Goal: Task Accomplishment & Management: Use online tool/utility

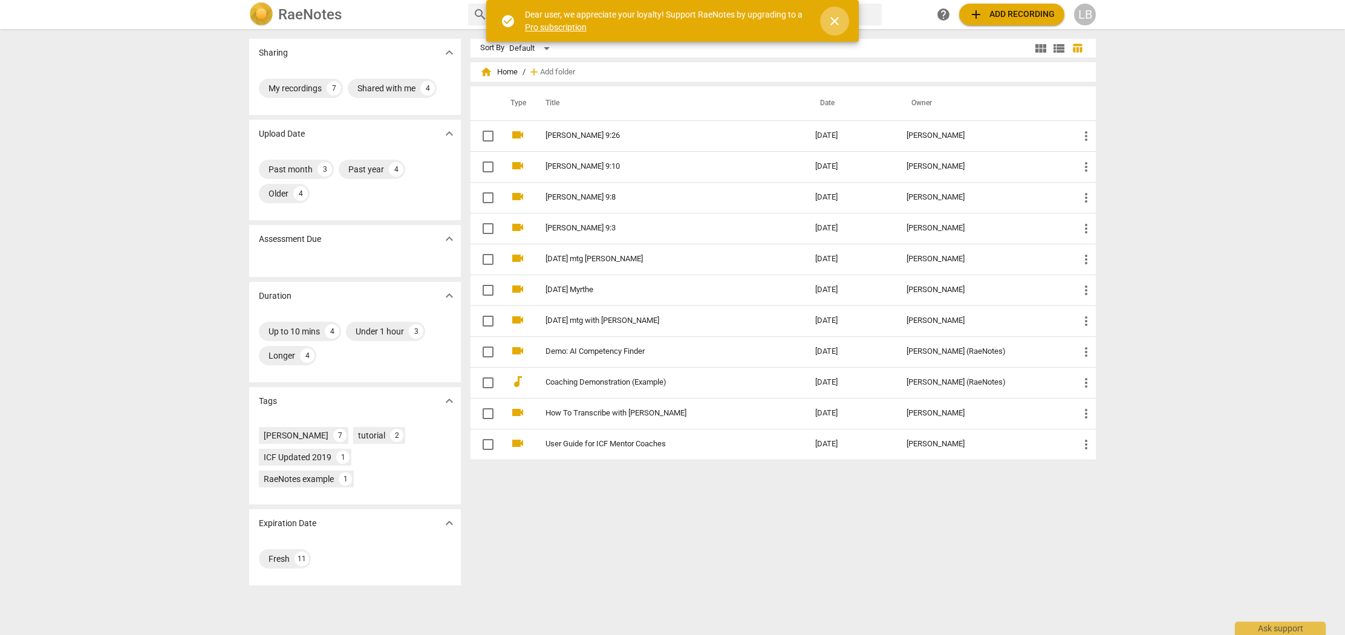
click at [830, 20] on span "close" at bounding box center [834, 21] width 15 height 15
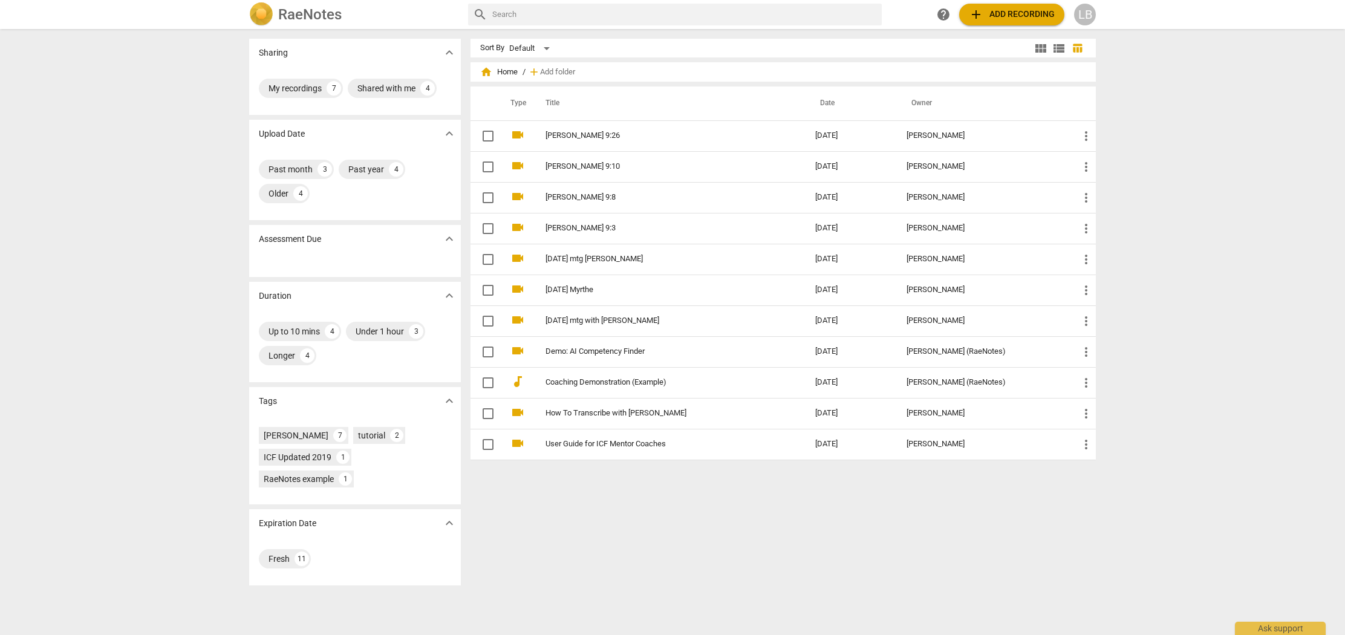
click at [1039, 13] on span "add Add recording" at bounding box center [1012, 14] width 86 height 15
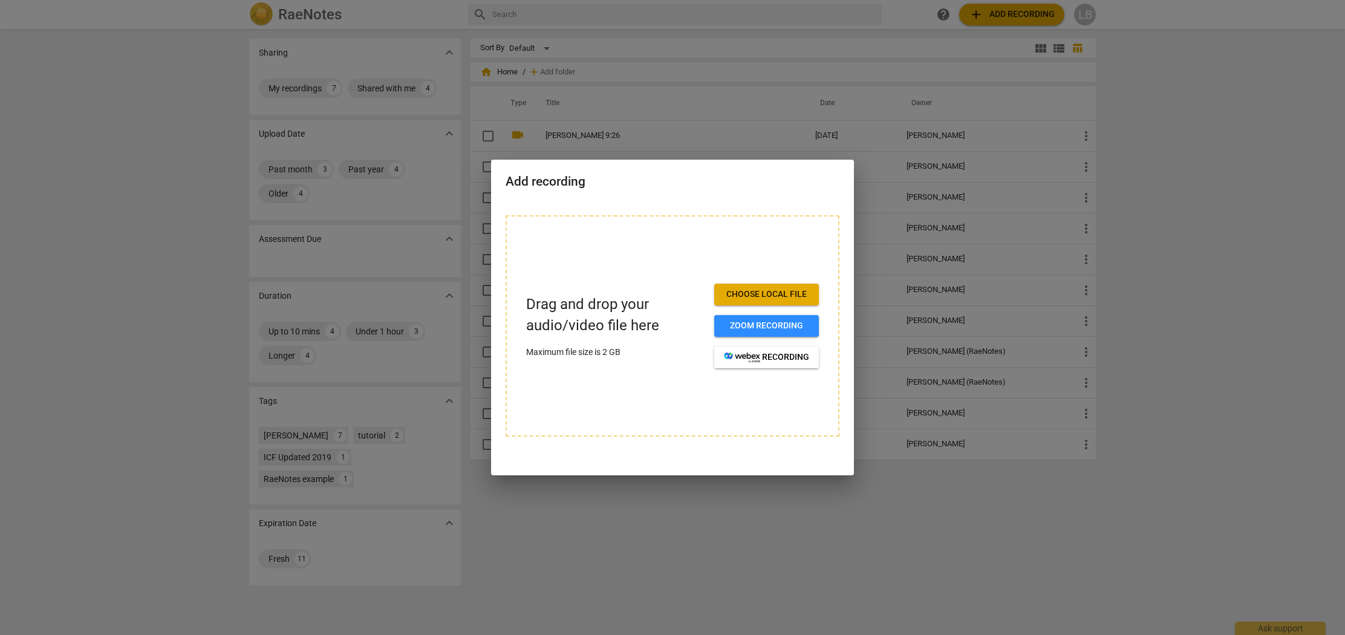
click at [744, 296] on span "Choose local file" at bounding box center [766, 294] width 85 height 12
click at [762, 299] on span "Choose local file" at bounding box center [766, 294] width 85 height 12
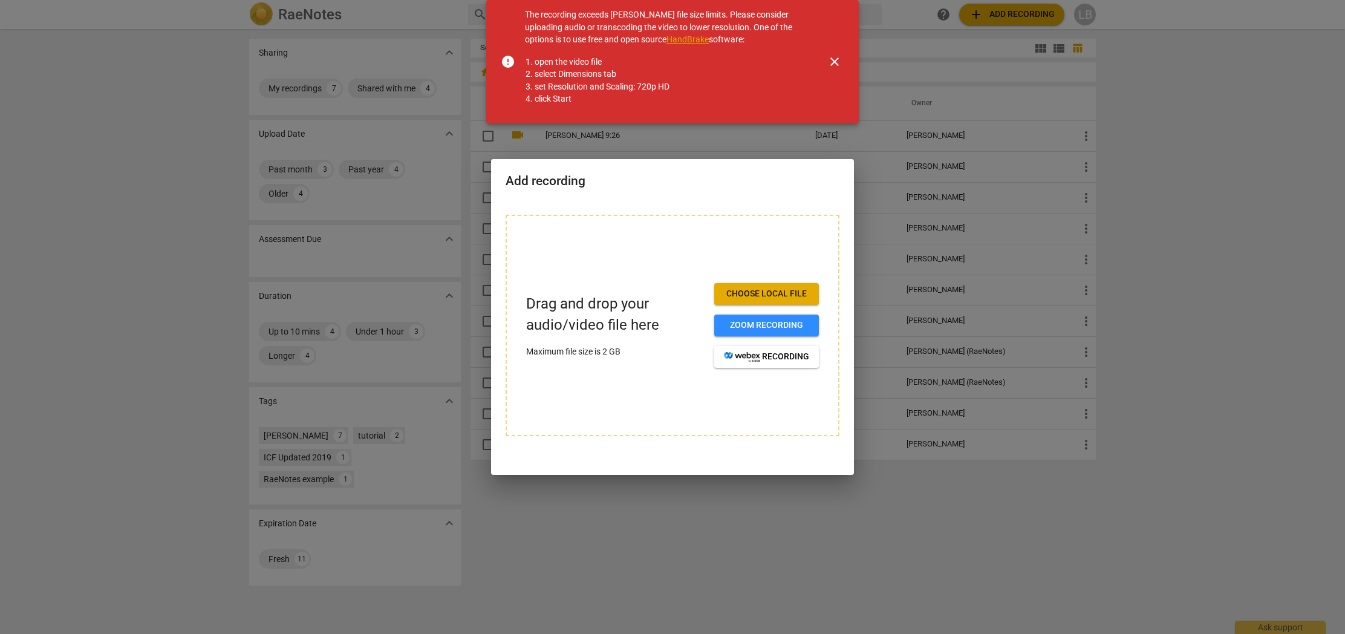
click at [840, 62] on span "close" at bounding box center [834, 61] width 15 height 15
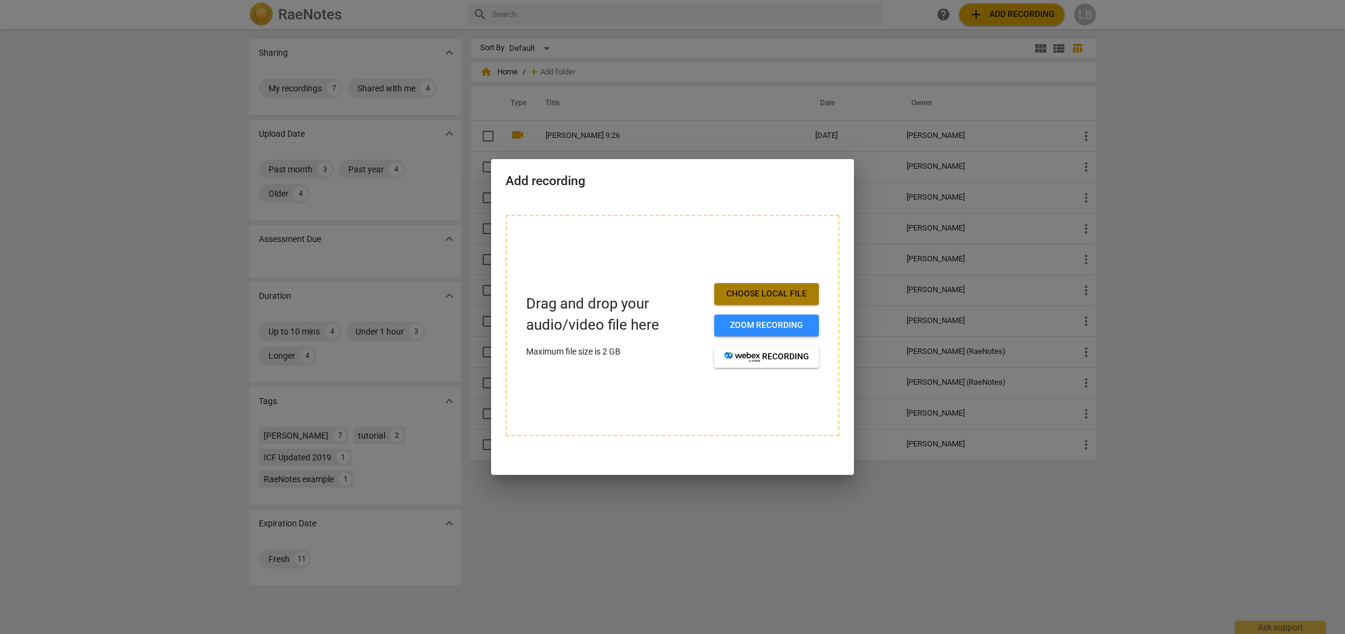
click at [795, 297] on span "Choose local file" at bounding box center [766, 294] width 85 height 12
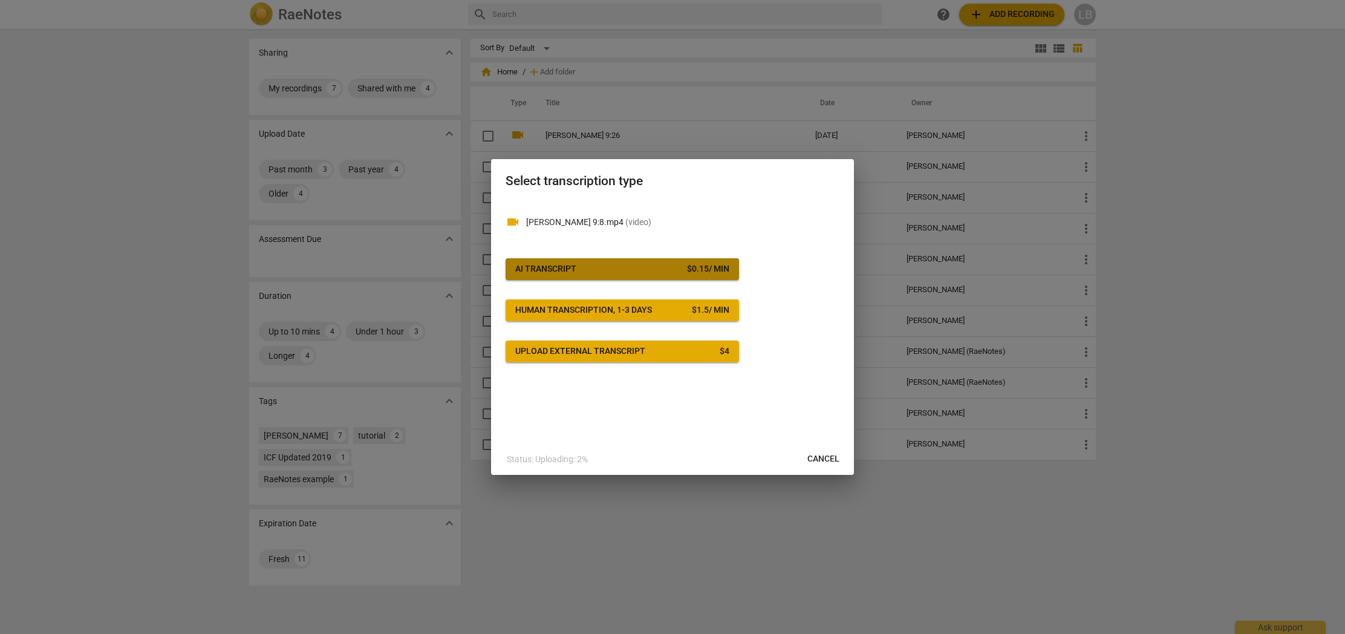
click at [696, 268] on div "$ 0.15 / min" at bounding box center [708, 269] width 42 height 12
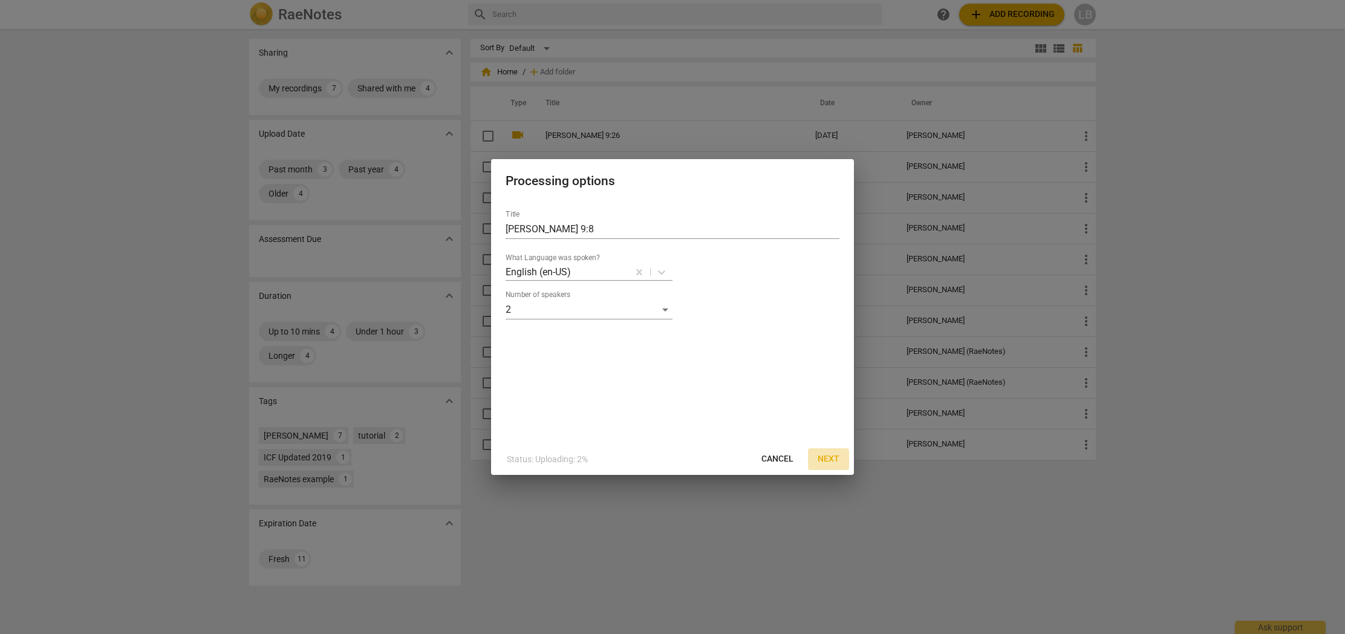
click at [824, 469] on button "Next" at bounding box center [828, 459] width 41 height 22
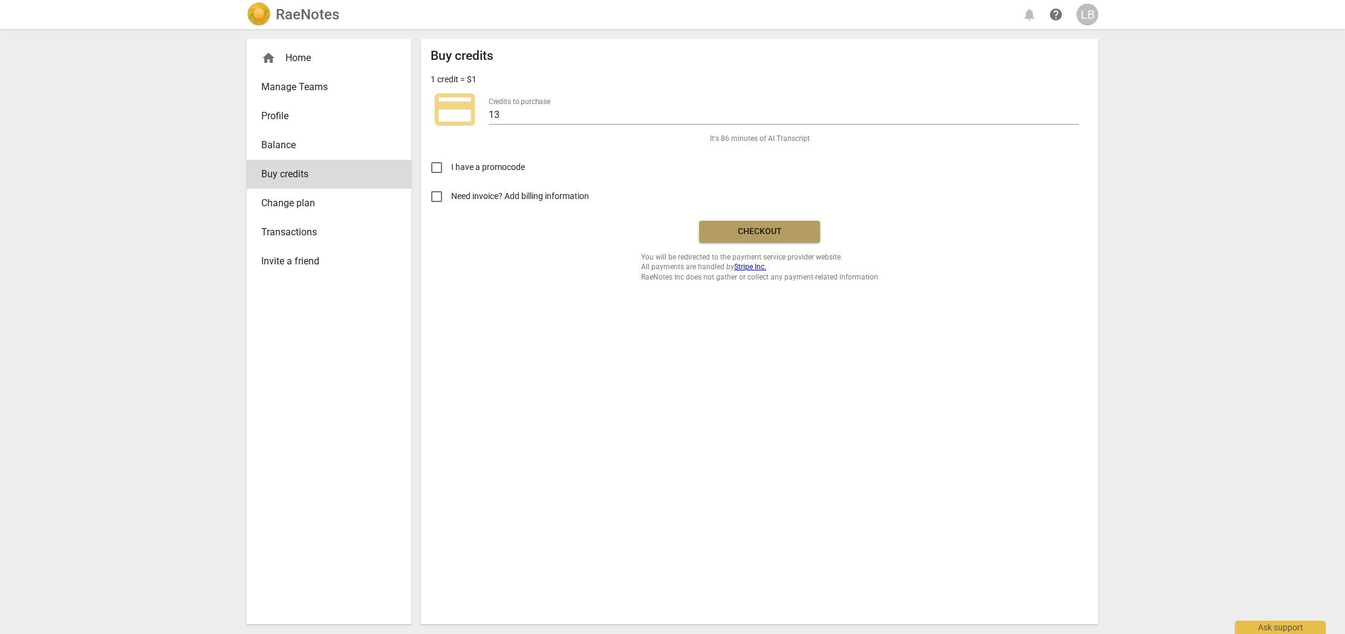
click at [780, 229] on span "Checkout" at bounding box center [760, 232] width 102 height 12
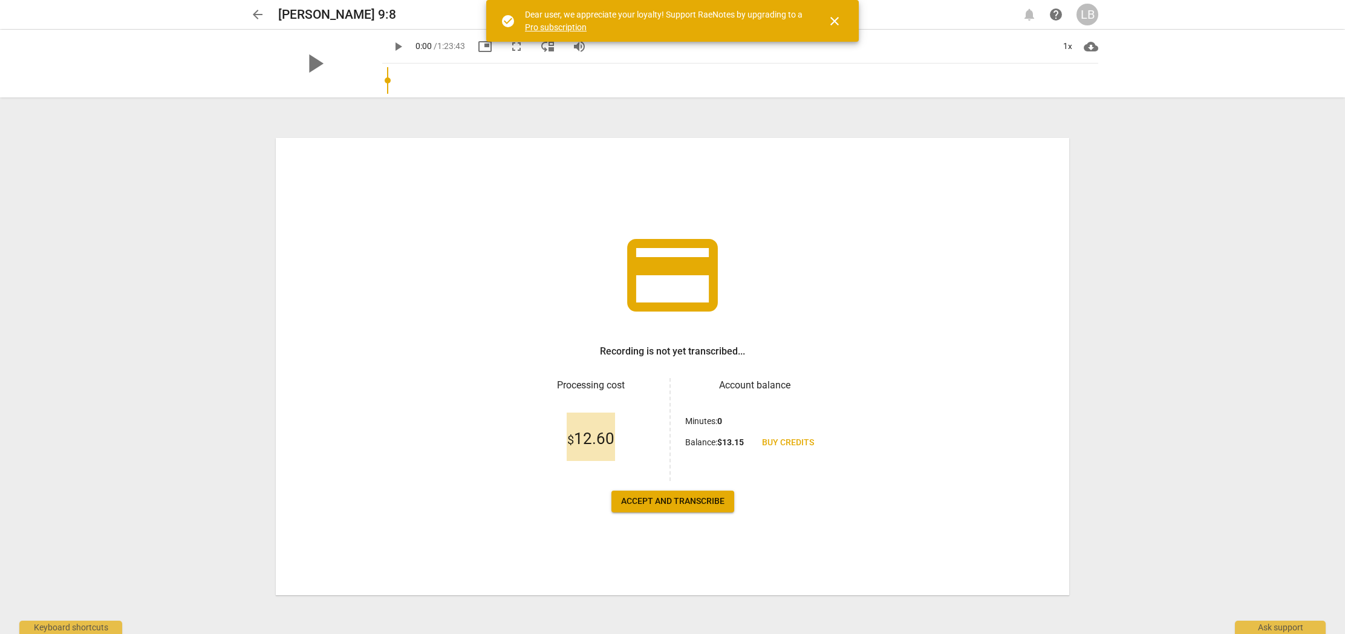
click at [644, 499] on span "Accept and transcribe" at bounding box center [672, 501] width 103 height 12
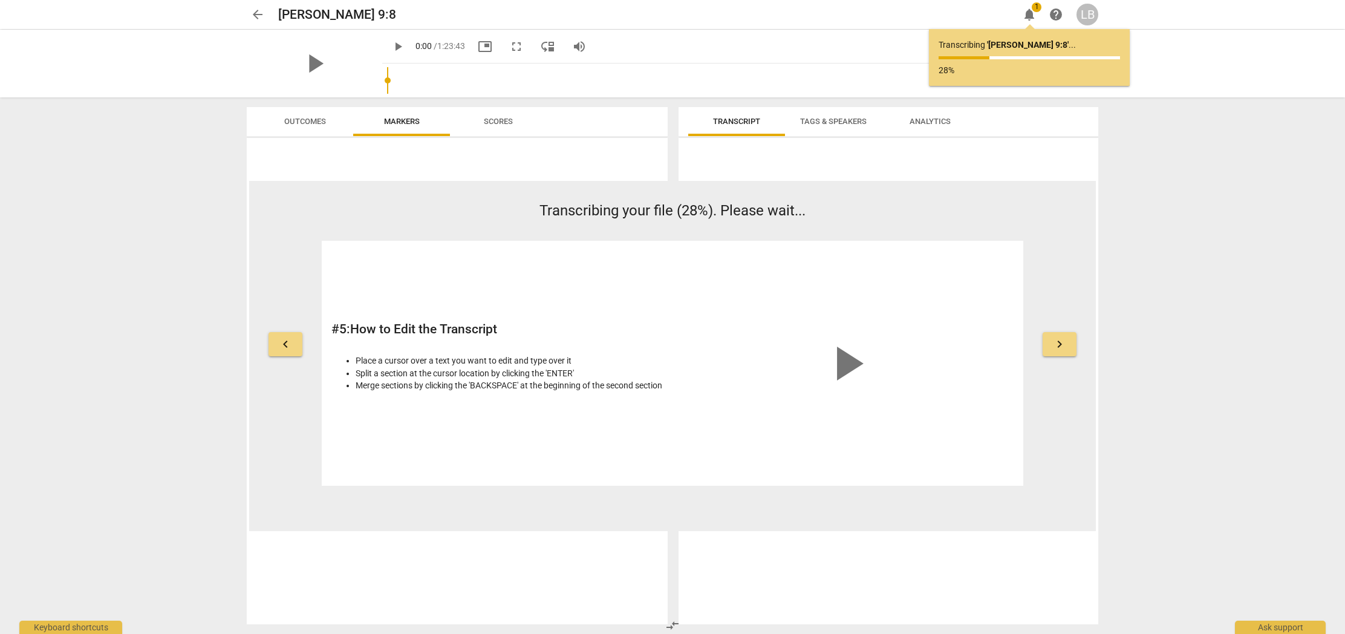
click at [1028, 14] on span "notifications" at bounding box center [1029, 14] width 15 height 15
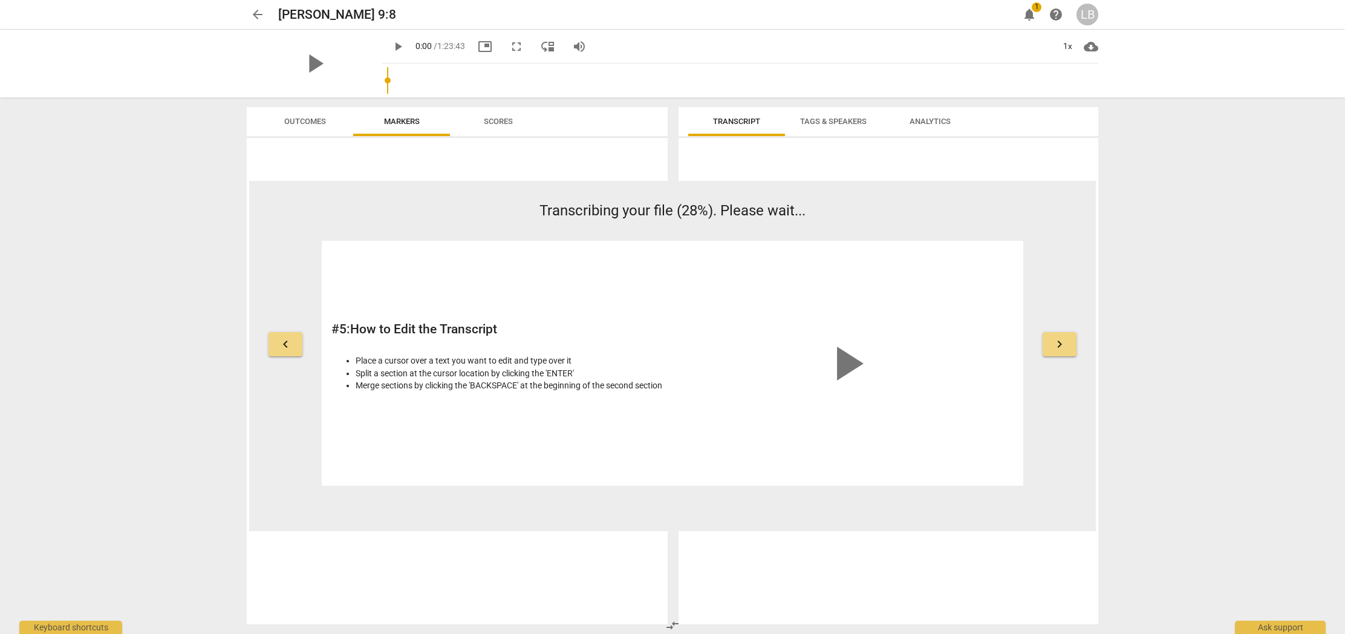
click at [1028, 14] on span "notifications" at bounding box center [1029, 14] width 15 height 15
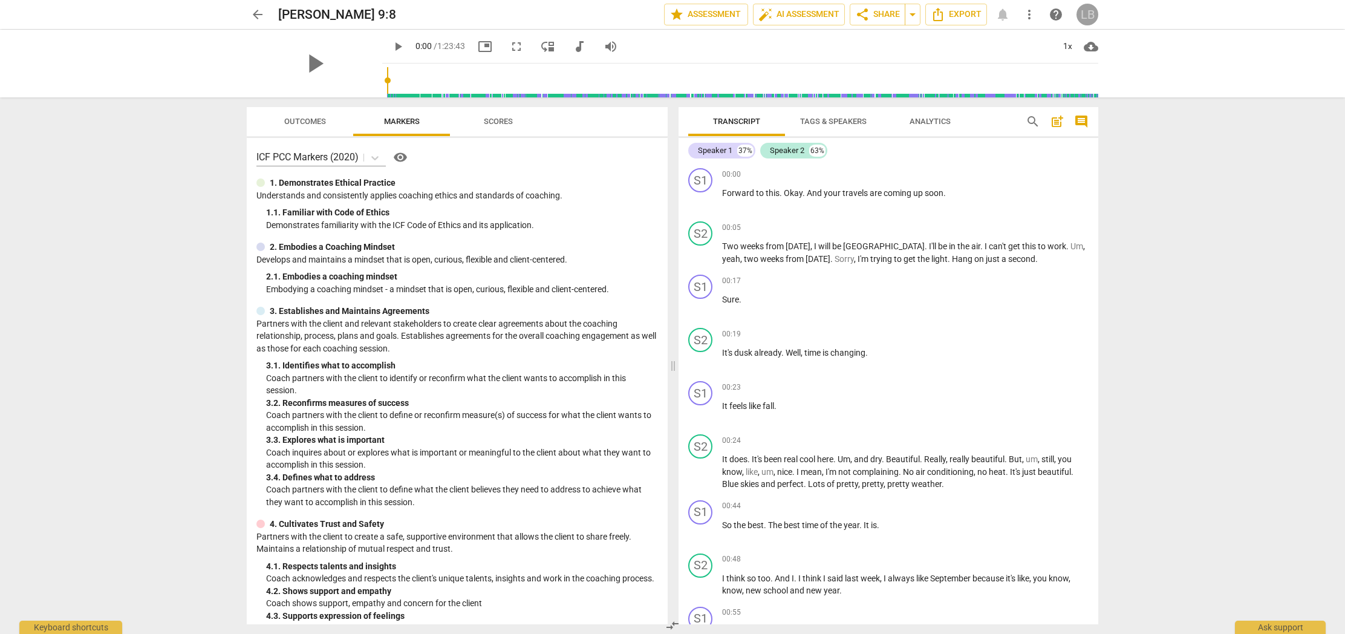
click at [1083, 14] on div "LB" at bounding box center [1087, 15] width 22 height 22
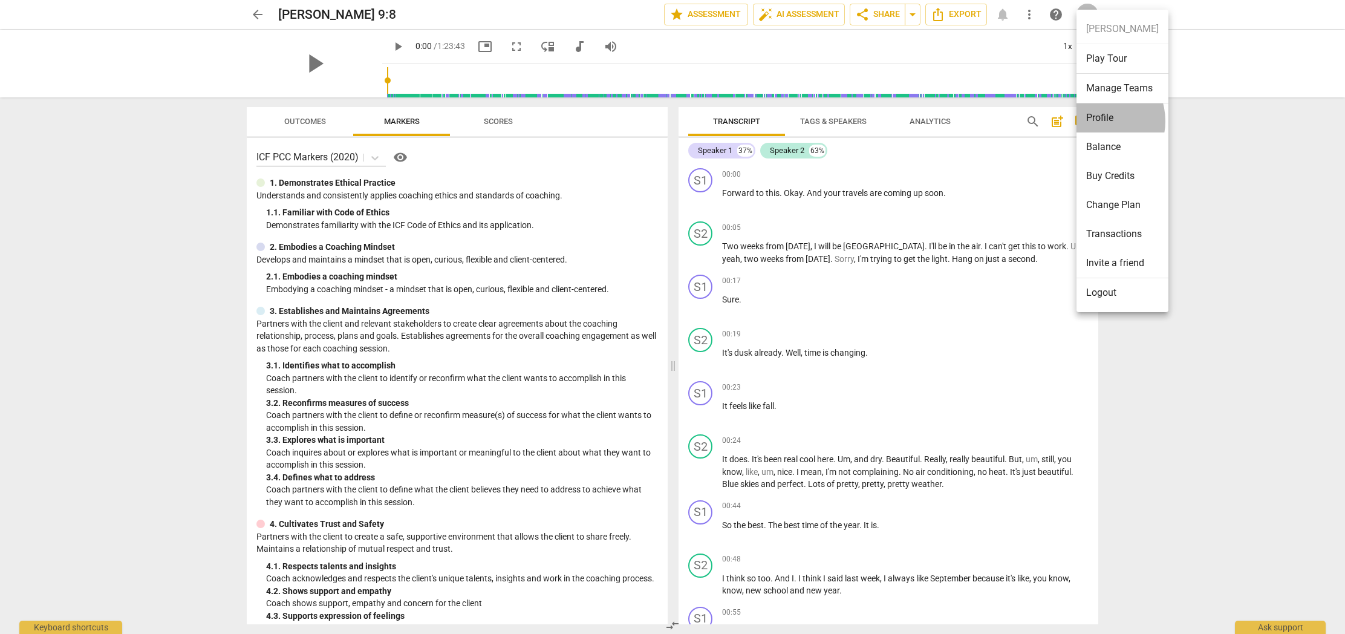
click at [1096, 121] on li "Profile" at bounding box center [1122, 117] width 92 height 29
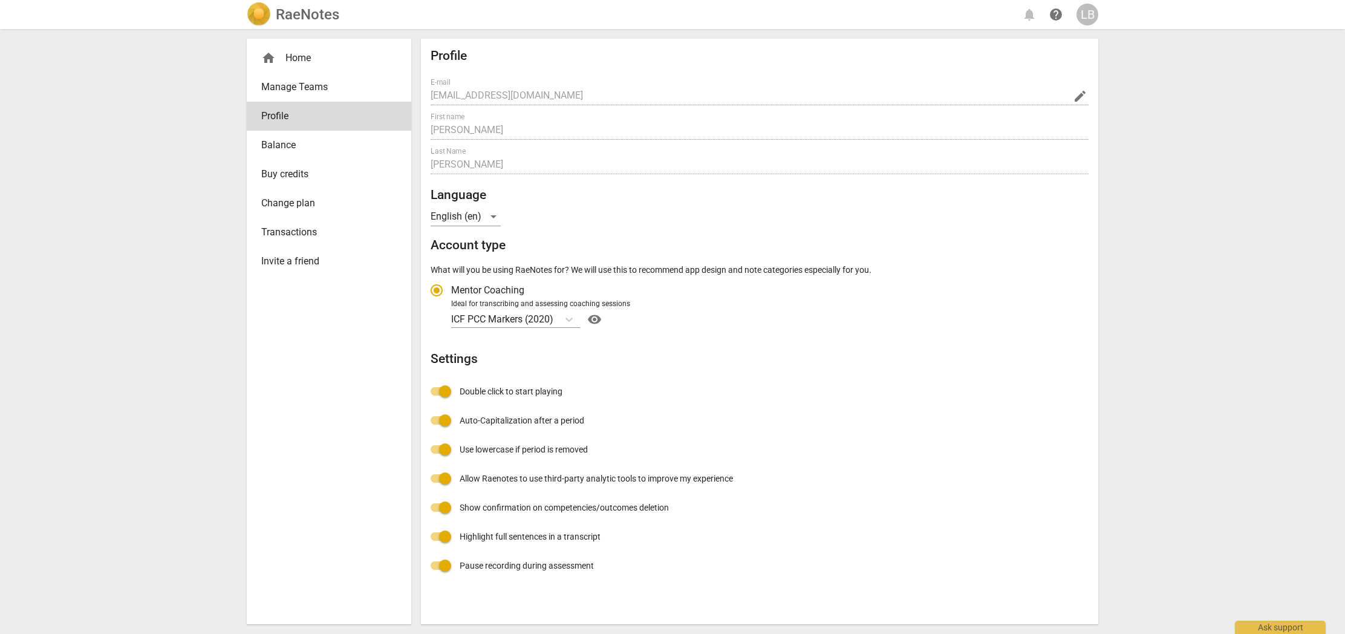
radio input "false"
click at [316, 60] on div "home Home" at bounding box center [324, 58] width 126 height 15
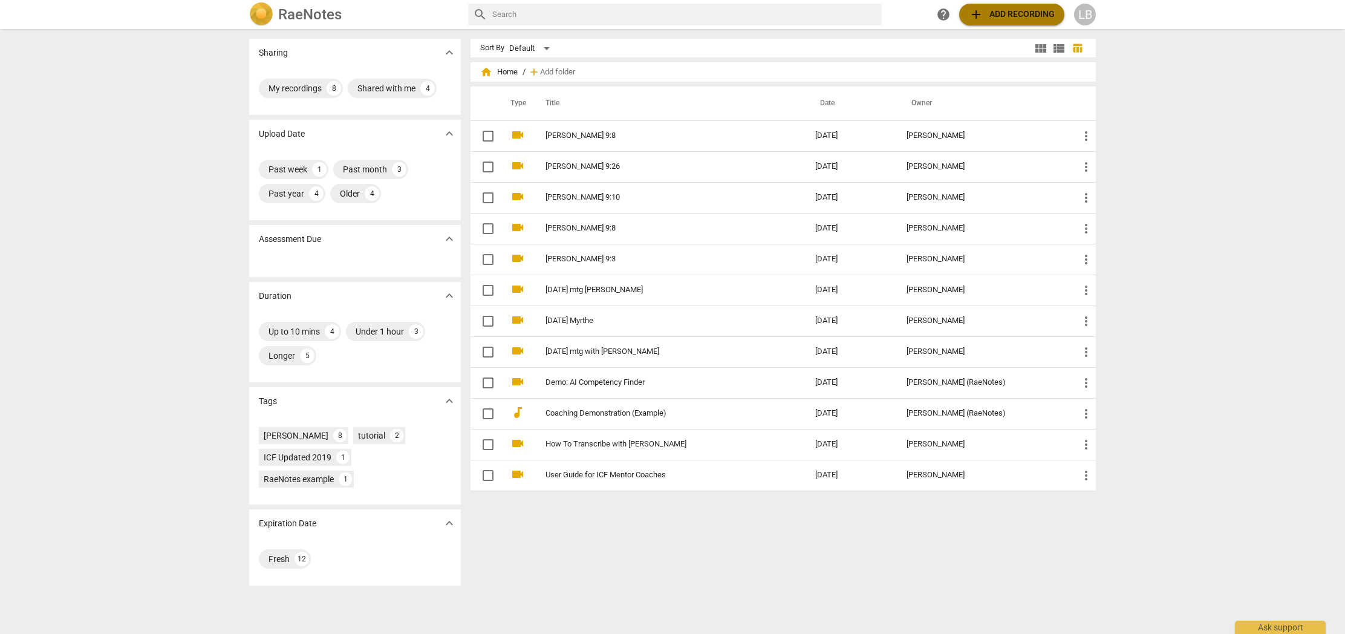
click at [1001, 17] on span "add Add recording" at bounding box center [1012, 14] width 86 height 15
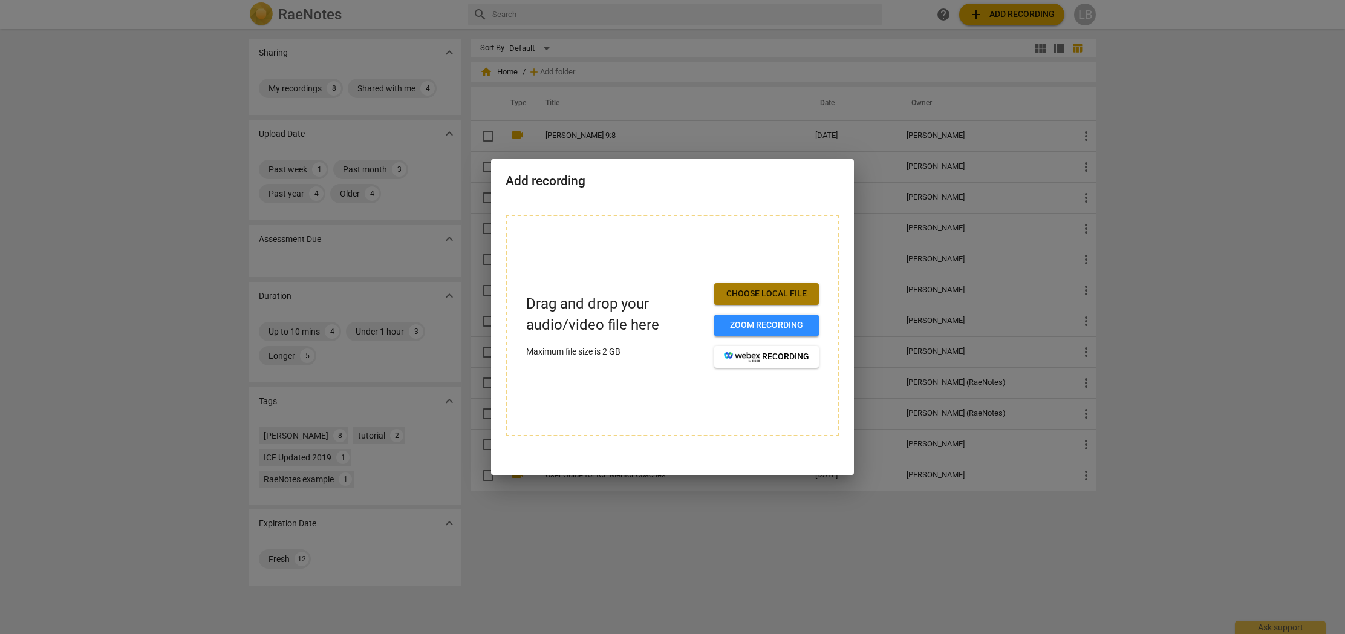
click at [778, 296] on span "Choose local file" at bounding box center [766, 294] width 85 height 12
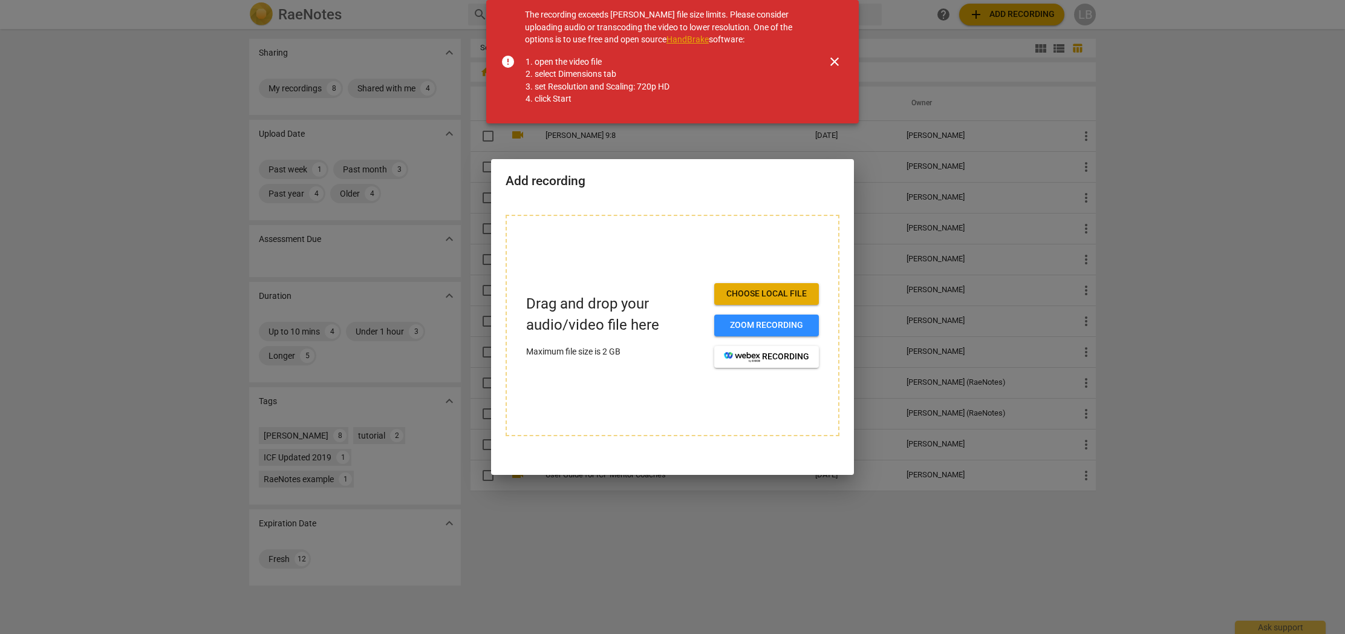
click at [836, 61] on span "close" at bounding box center [834, 61] width 15 height 15
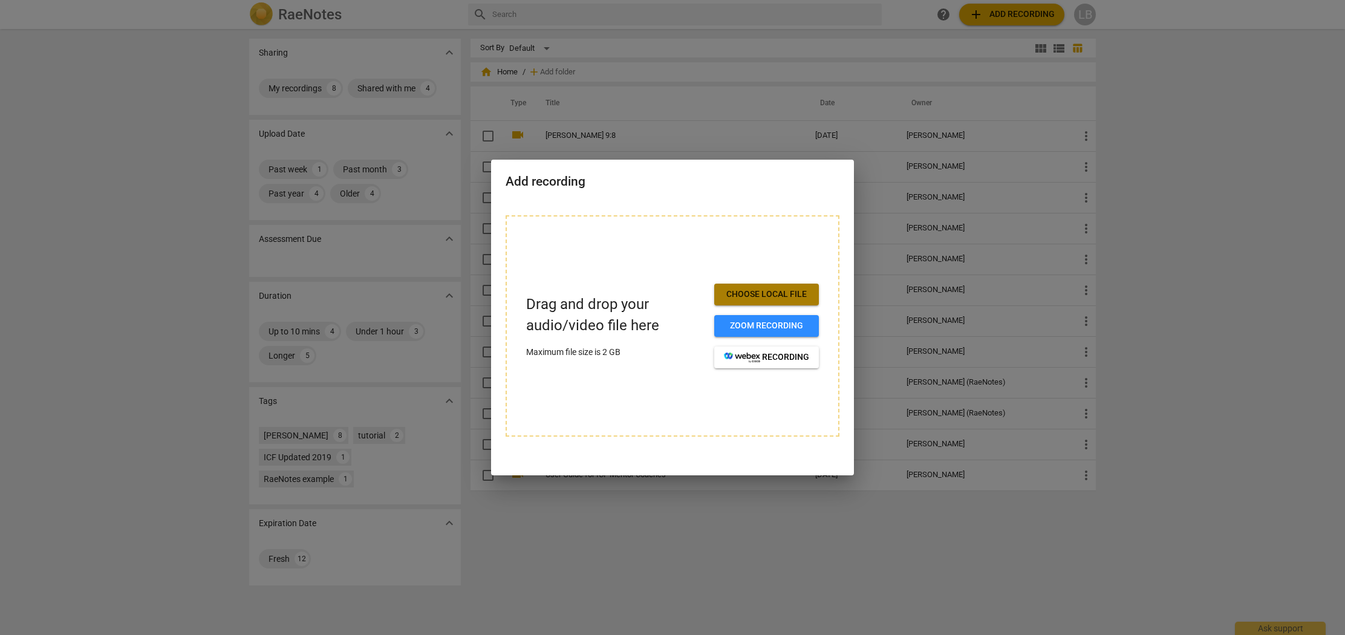
click at [754, 295] on span "Choose local file" at bounding box center [766, 294] width 85 height 12
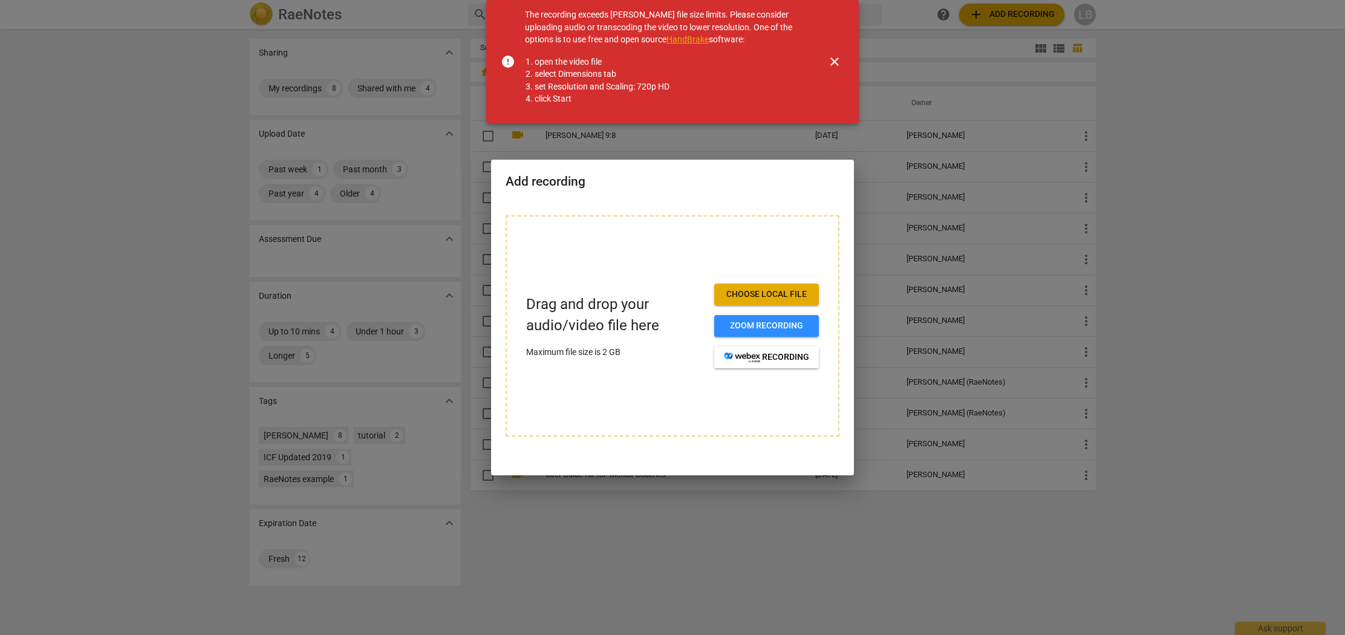
click at [689, 41] on link "HandBrake" at bounding box center [687, 39] width 42 height 10
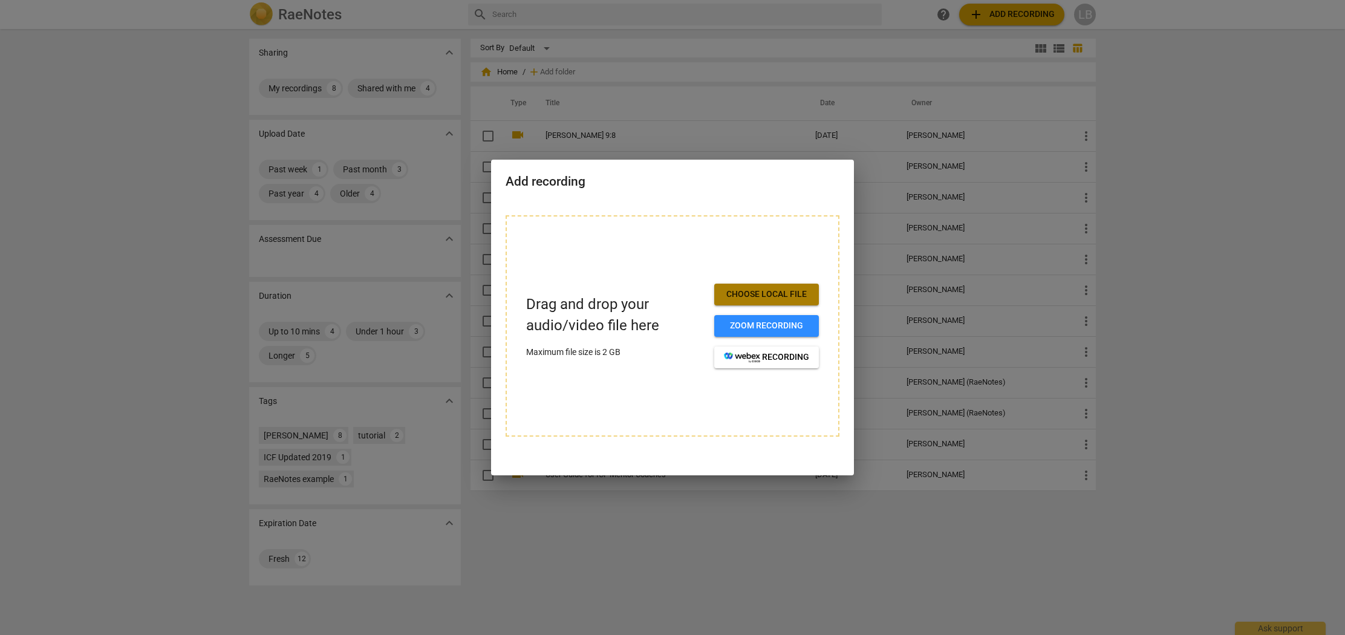
click at [761, 296] on span "Choose local file" at bounding box center [766, 294] width 85 height 12
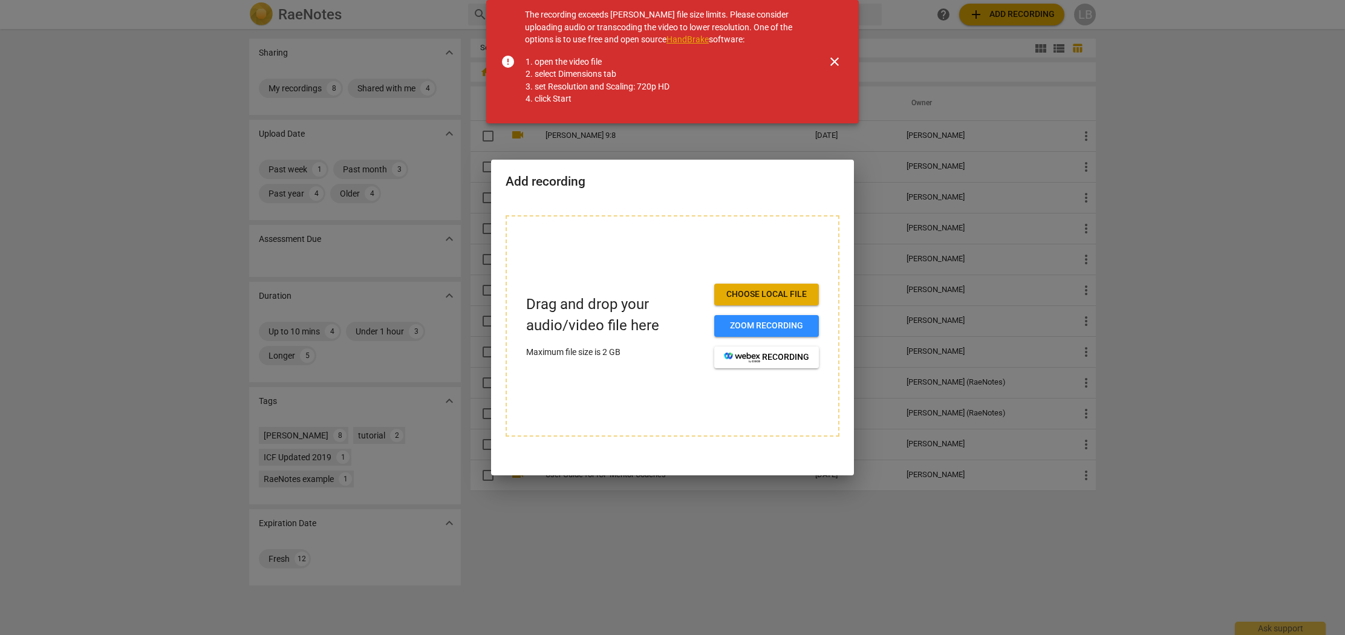
click at [684, 39] on link "HandBrake" at bounding box center [687, 39] width 42 height 10
click at [683, 39] on link "HandBrake" at bounding box center [687, 39] width 42 height 10
click at [833, 60] on span "close" at bounding box center [834, 61] width 15 height 15
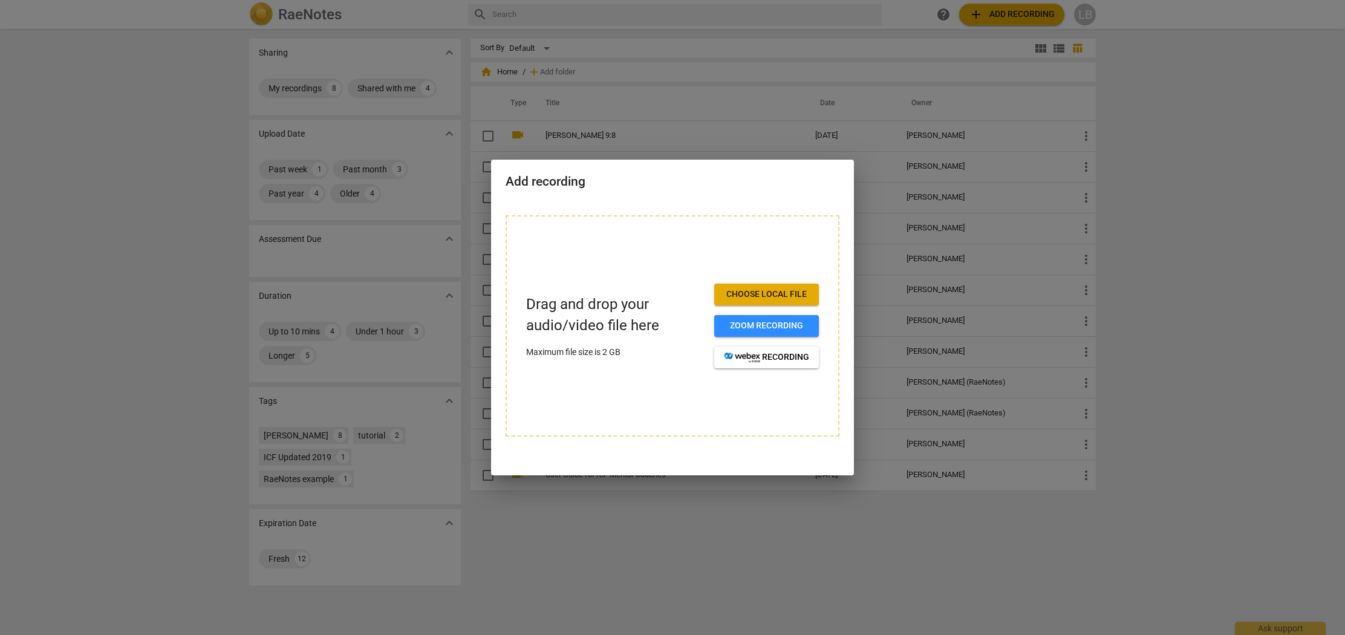
click at [727, 295] on span "Choose local file" at bounding box center [766, 294] width 85 height 12
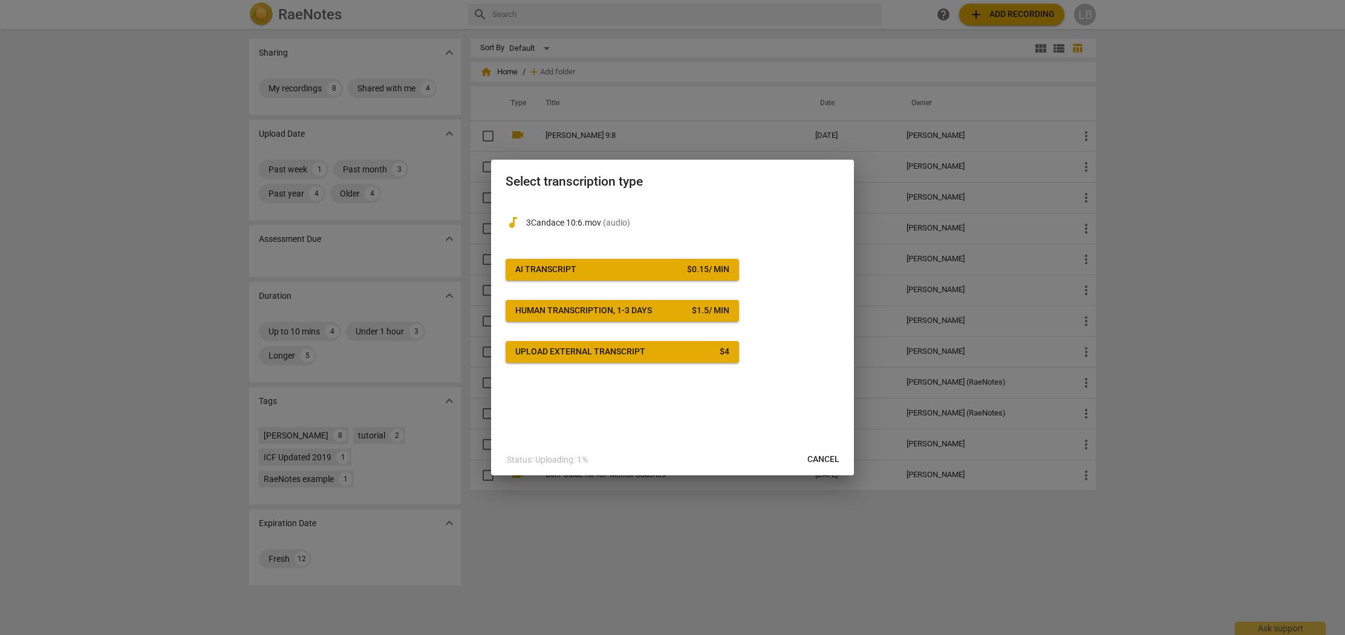
click at [687, 273] on div "$ 0.15 / min" at bounding box center [708, 270] width 42 height 12
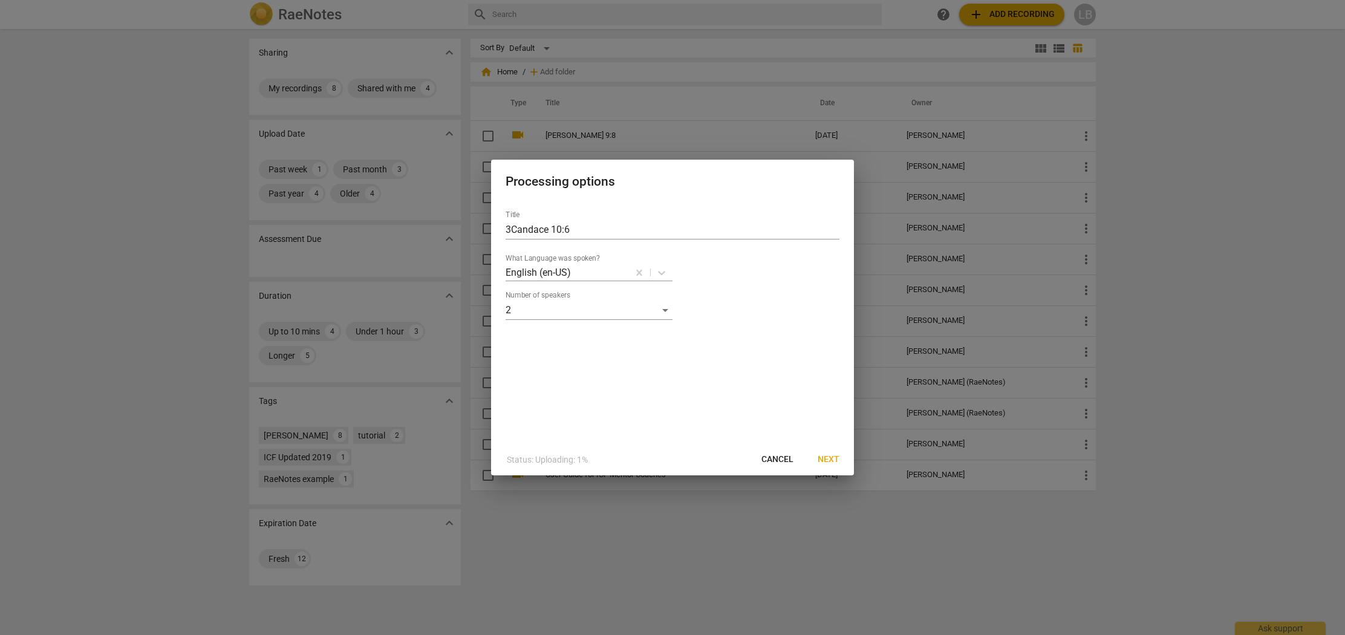
click at [825, 459] on span "Next" at bounding box center [828, 459] width 22 height 12
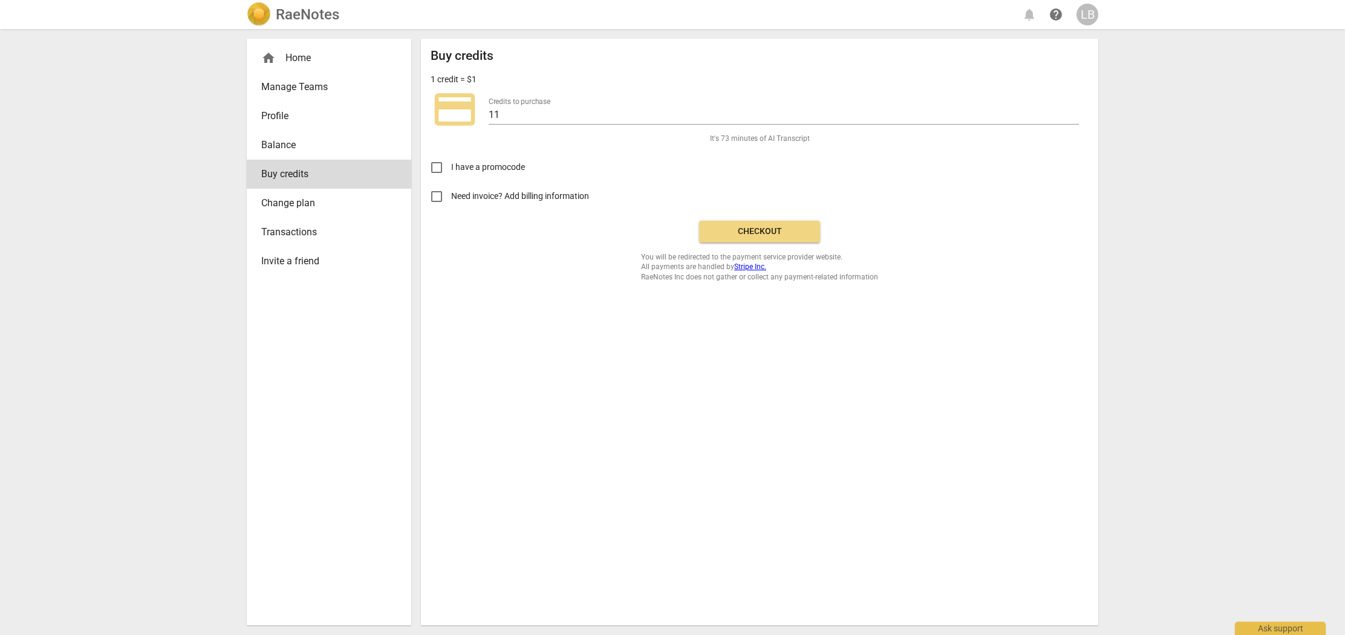
click at [769, 229] on span "Checkout" at bounding box center [760, 232] width 102 height 12
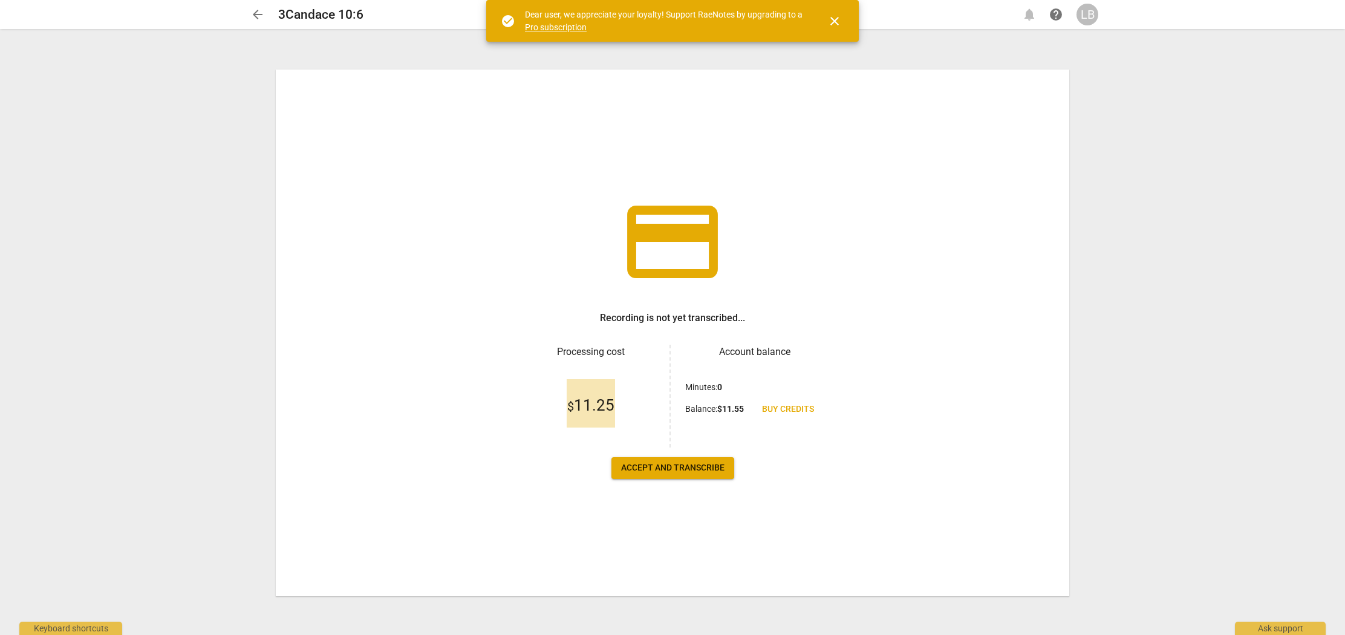
click at [666, 465] on span "Accept and transcribe" at bounding box center [672, 468] width 103 height 12
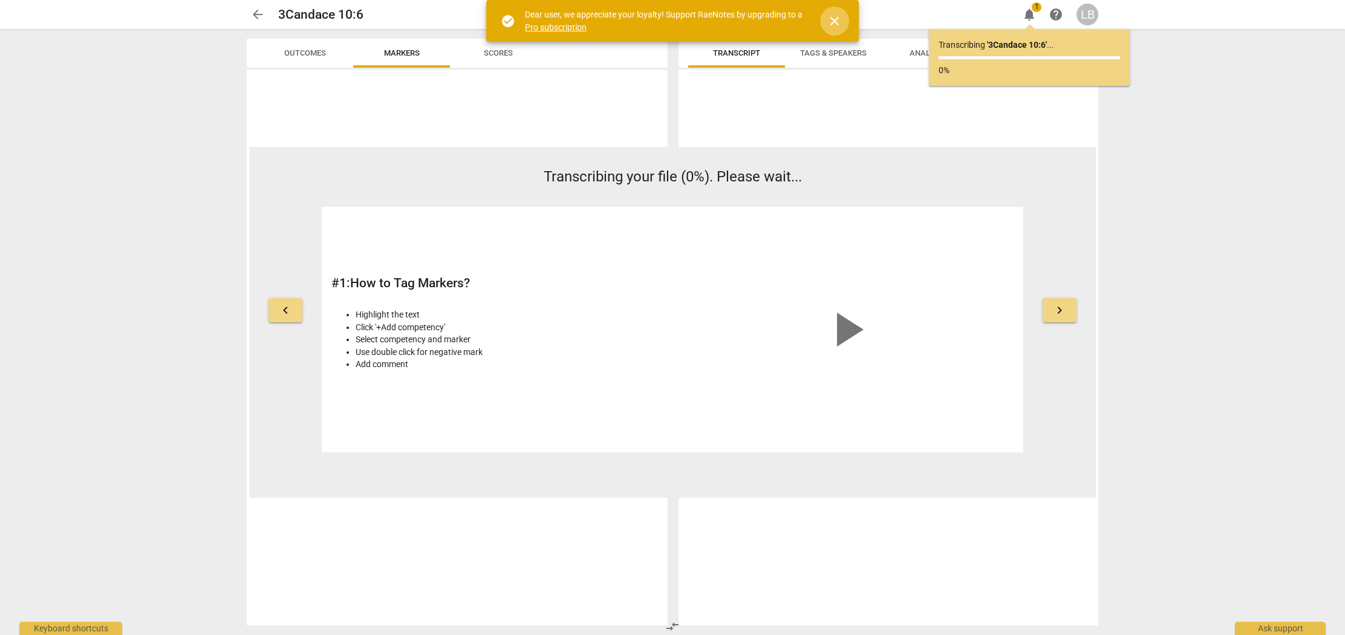
click at [832, 19] on span "close" at bounding box center [834, 21] width 15 height 15
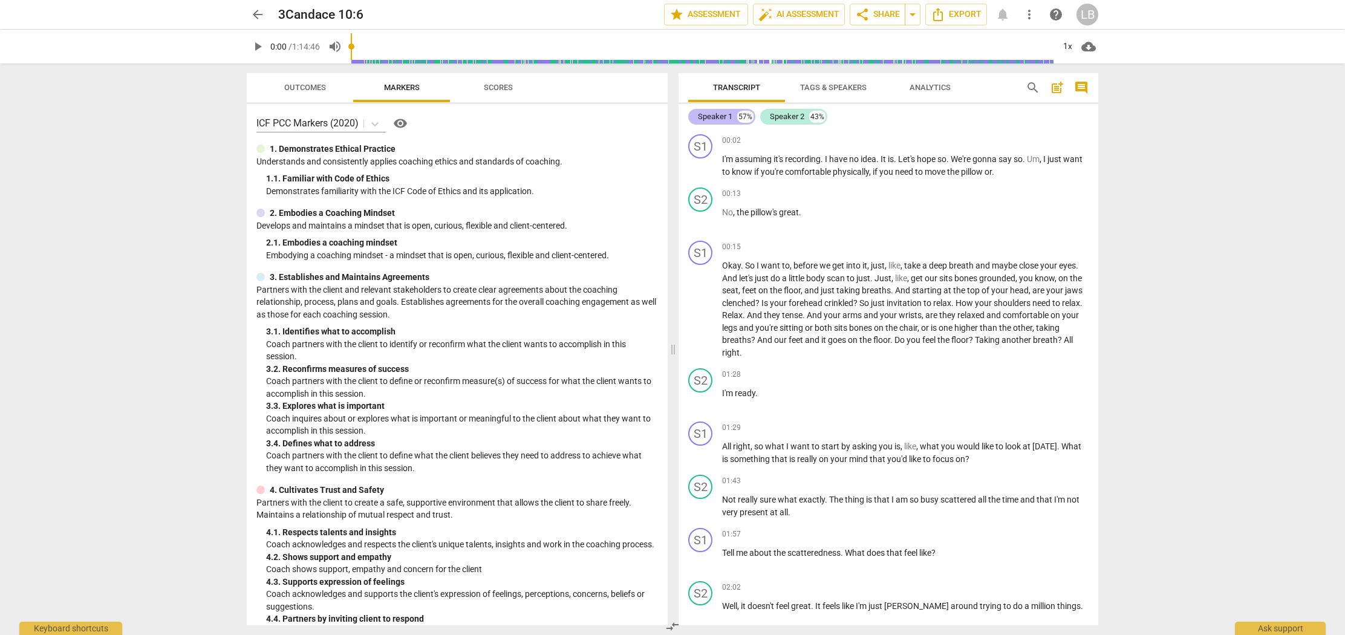
click at [729, 114] on div "Speaker 1" at bounding box center [715, 117] width 34 height 12
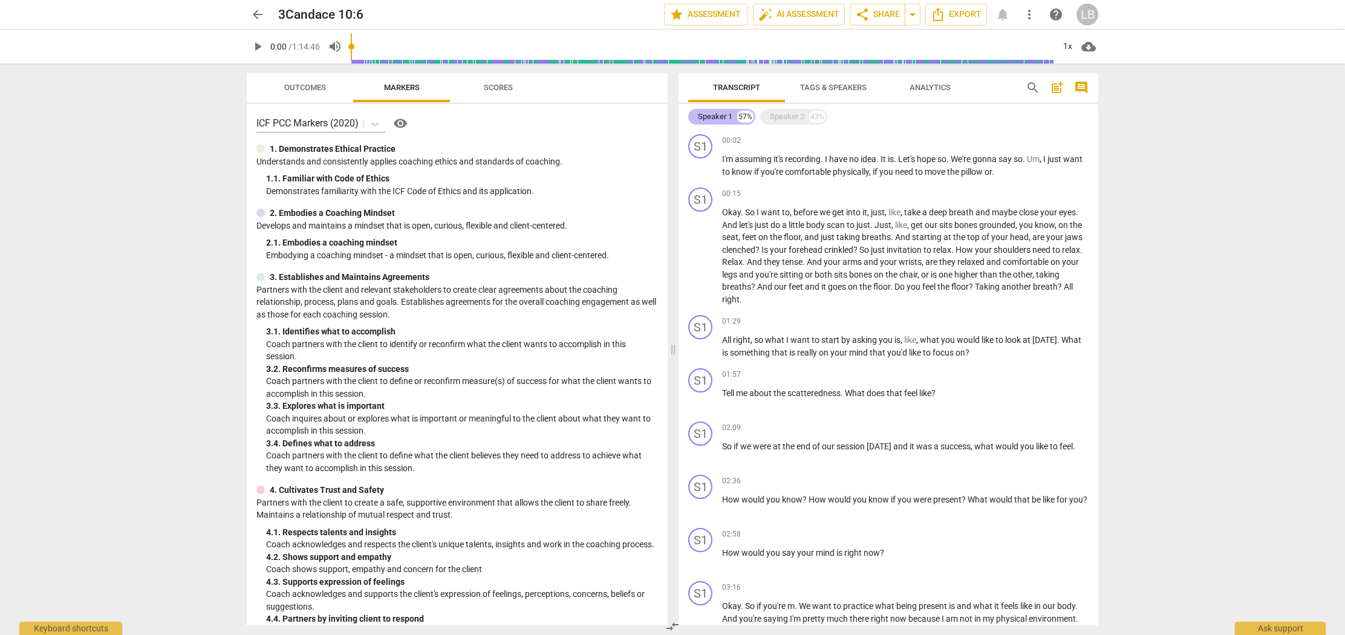
click at [729, 114] on div "Speaker 1" at bounding box center [715, 117] width 34 height 12
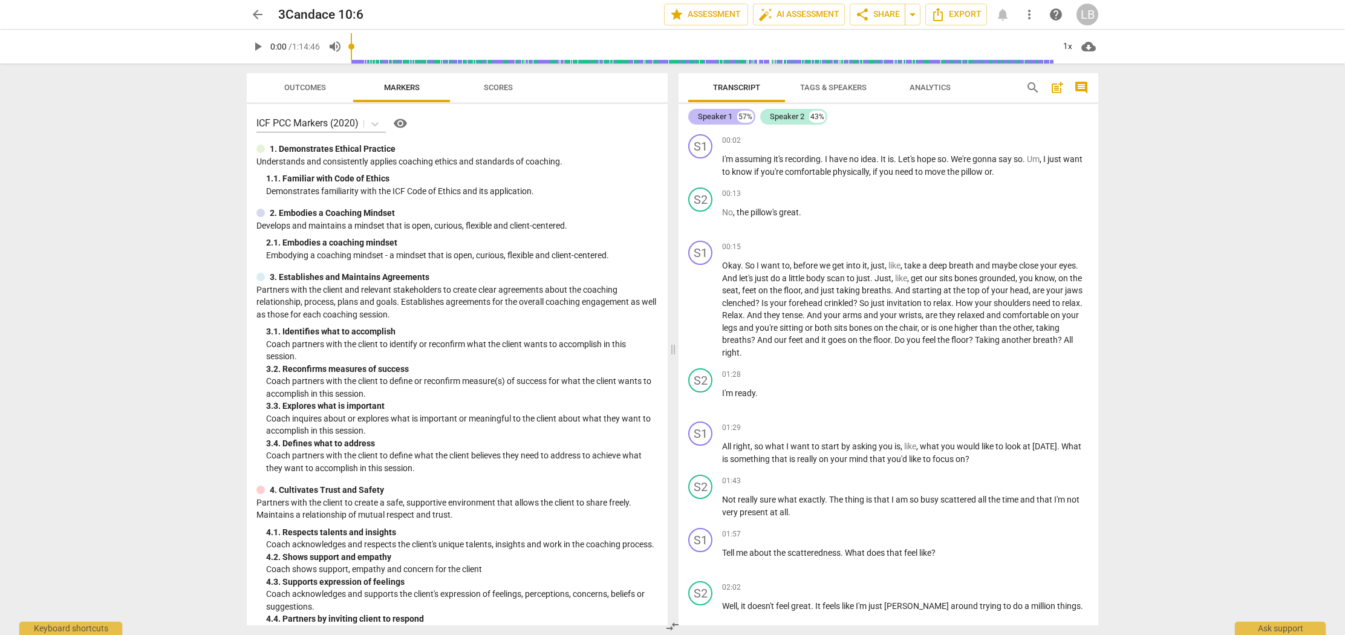
click at [729, 114] on div "Speaker 1" at bounding box center [715, 117] width 34 height 12
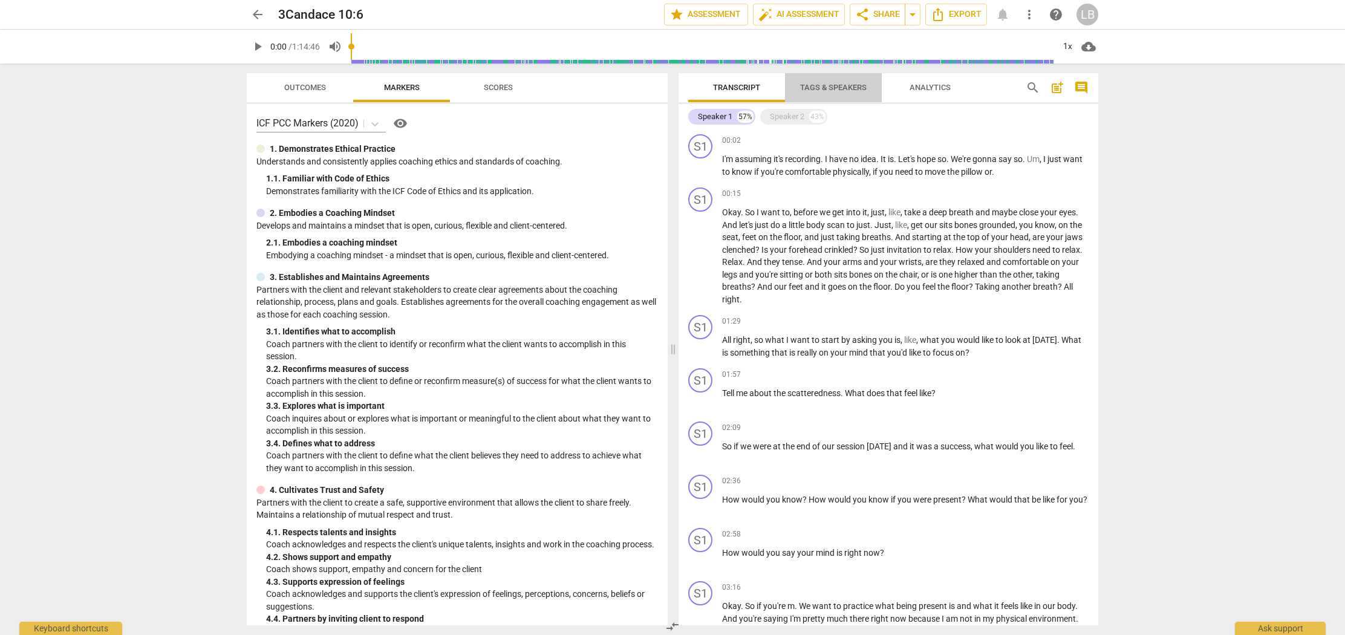
click at [831, 85] on span "Tags & Speakers" at bounding box center [833, 87] width 67 height 9
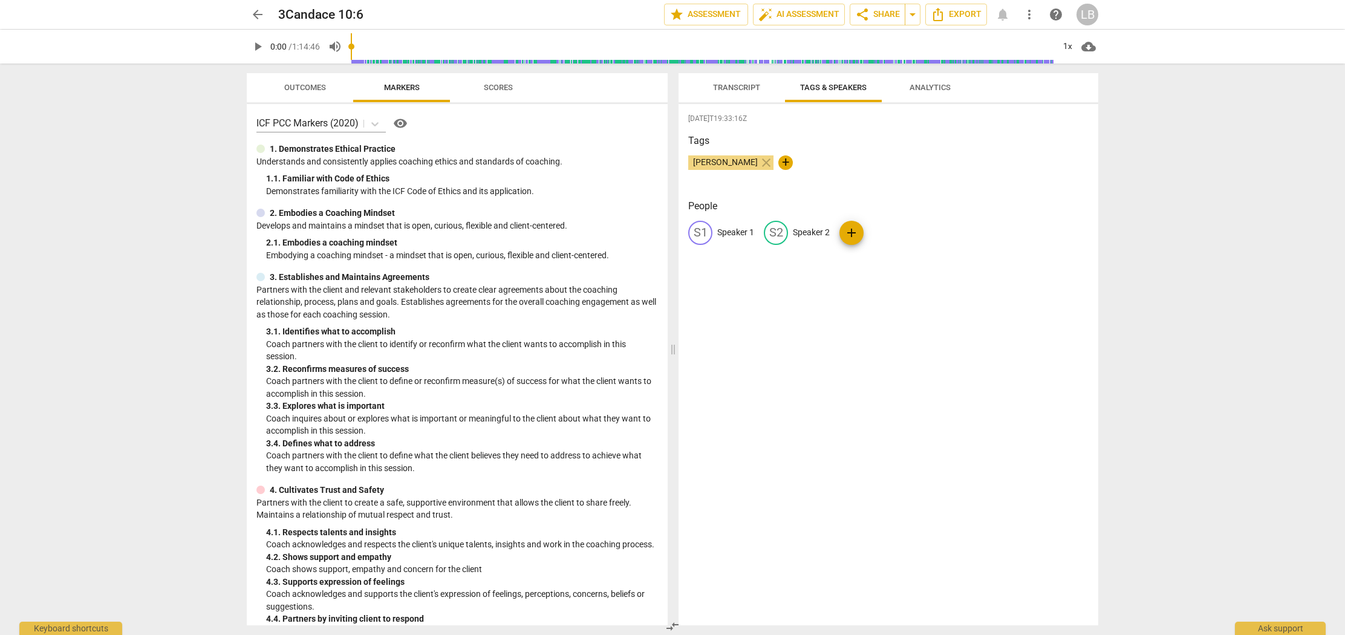
click at [743, 88] on span "Transcript" at bounding box center [736, 87] width 47 height 9
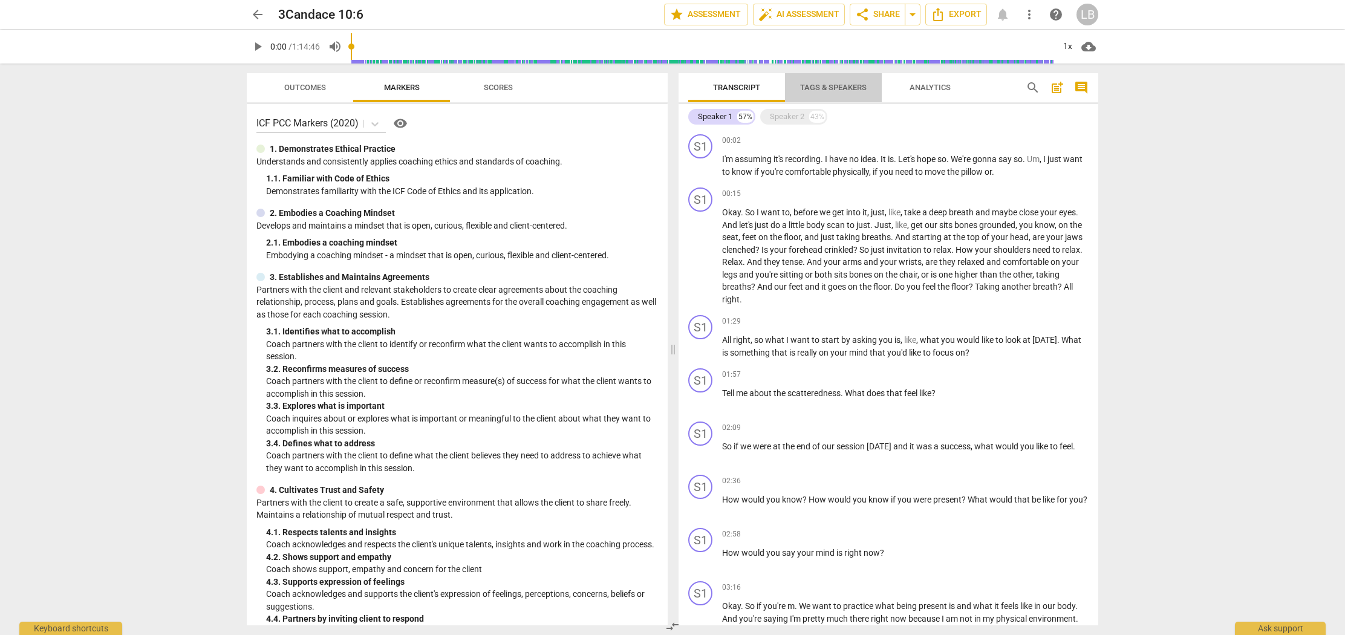
click at [813, 90] on span "Tags & Speakers" at bounding box center [833, 87] width 67 height 9
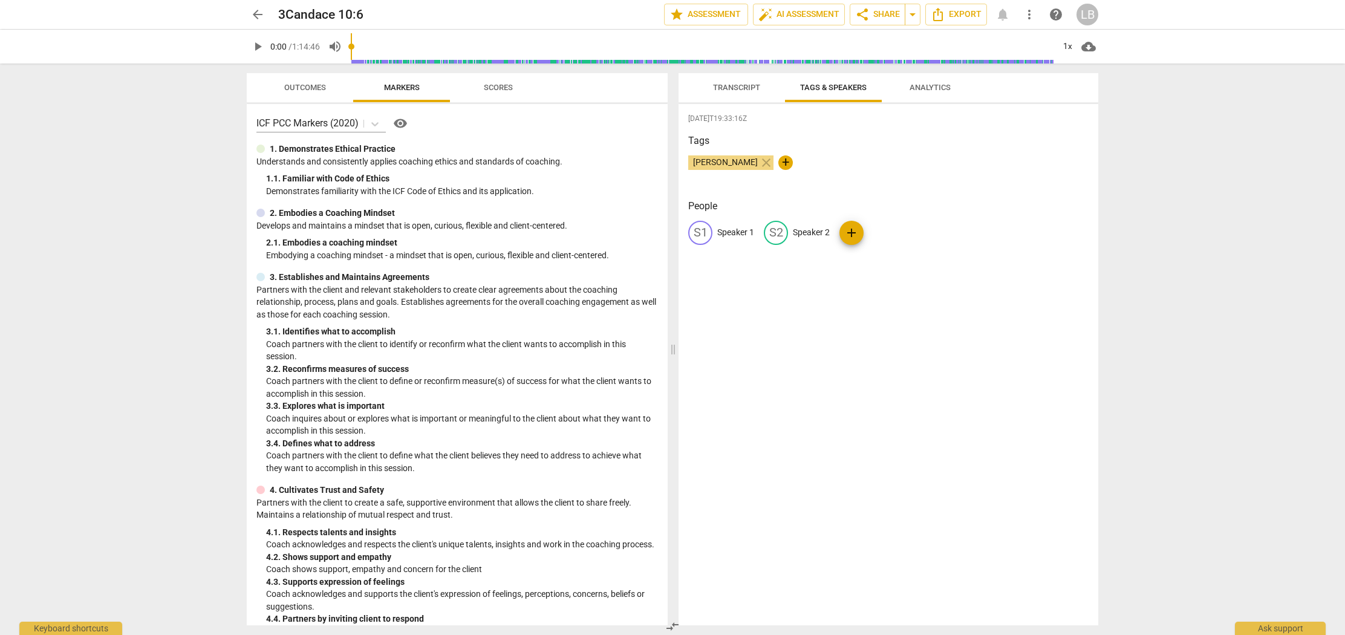
click at [730, 231] on p "Speaker 1" at bounding box center [735, 232] width 37 height 13
type input "[PERSON_NAME]"
click at [871, 235] on p "Speaker 2" at bounding box center [889, 232] width 37 height 13
type input "Candace"
click at [825, 123] on span "2025-10-06T19:33:16Z" at bounding box center [888, 119] width 400 height 10
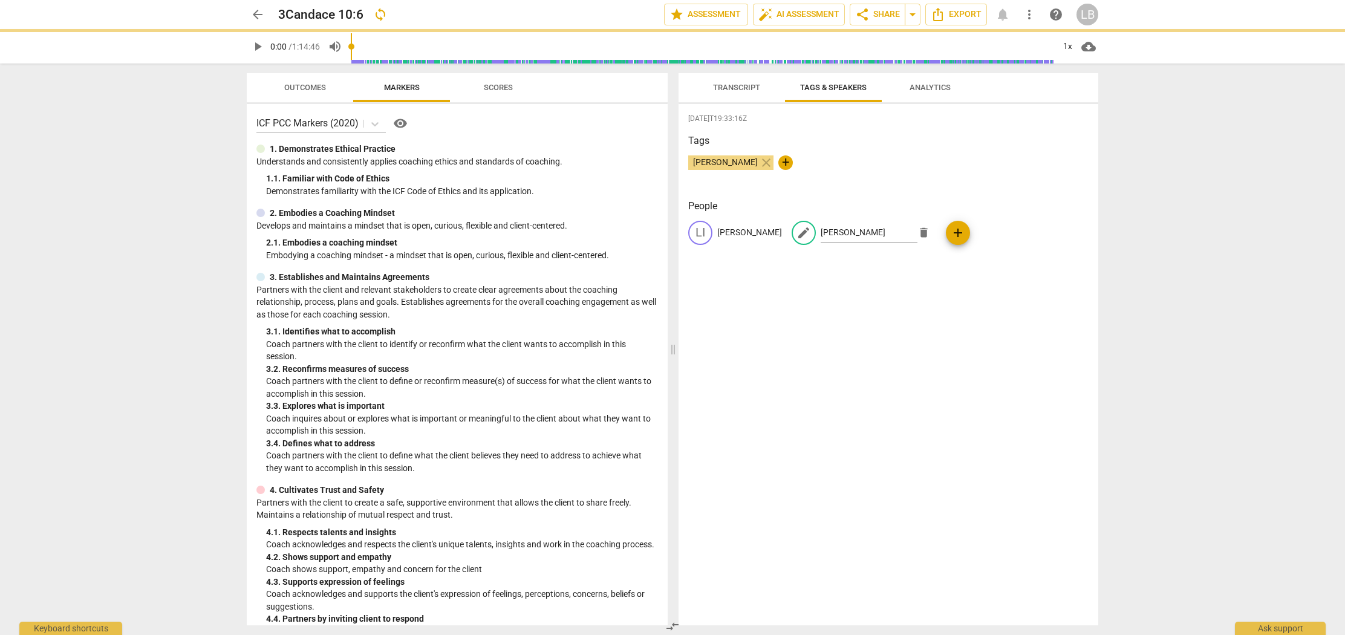
click at [729, 84] on span "Transcript" at bounding box center [736, 87] width 47 height 9
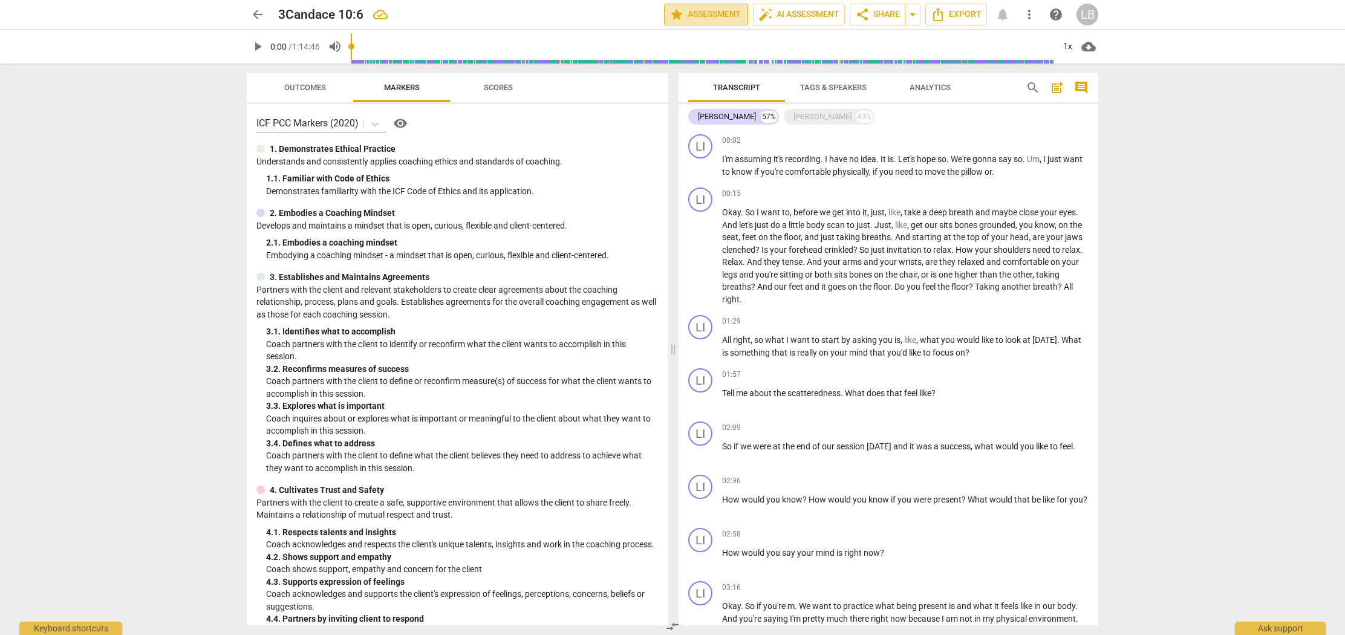
click at [707, 11] on span "star Assessment" at bounding box center [705, 14] width 73 height 15
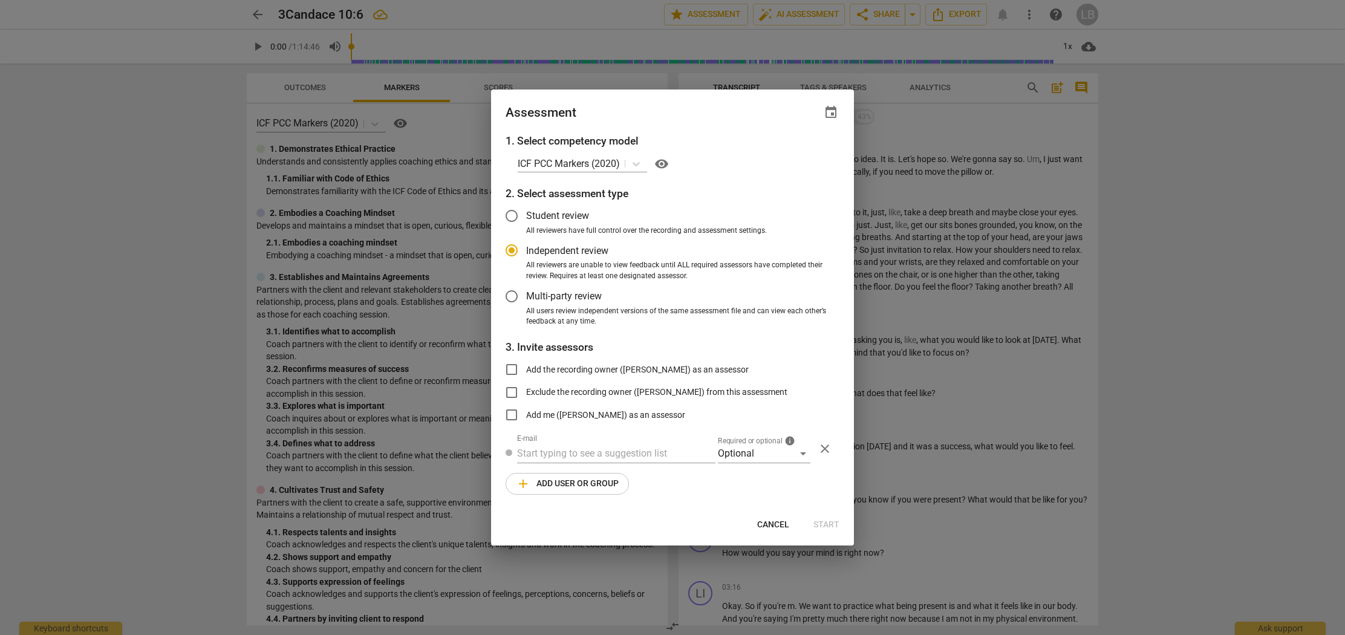
drag, startPoint x: 771, startPoint y: 527, endPoint x: 782, endPoint y: 502, distance: 26.8
click at [776, 525] on span "Cancel" at bounding box center [773, 525] width 32 height 12
radio input "false"
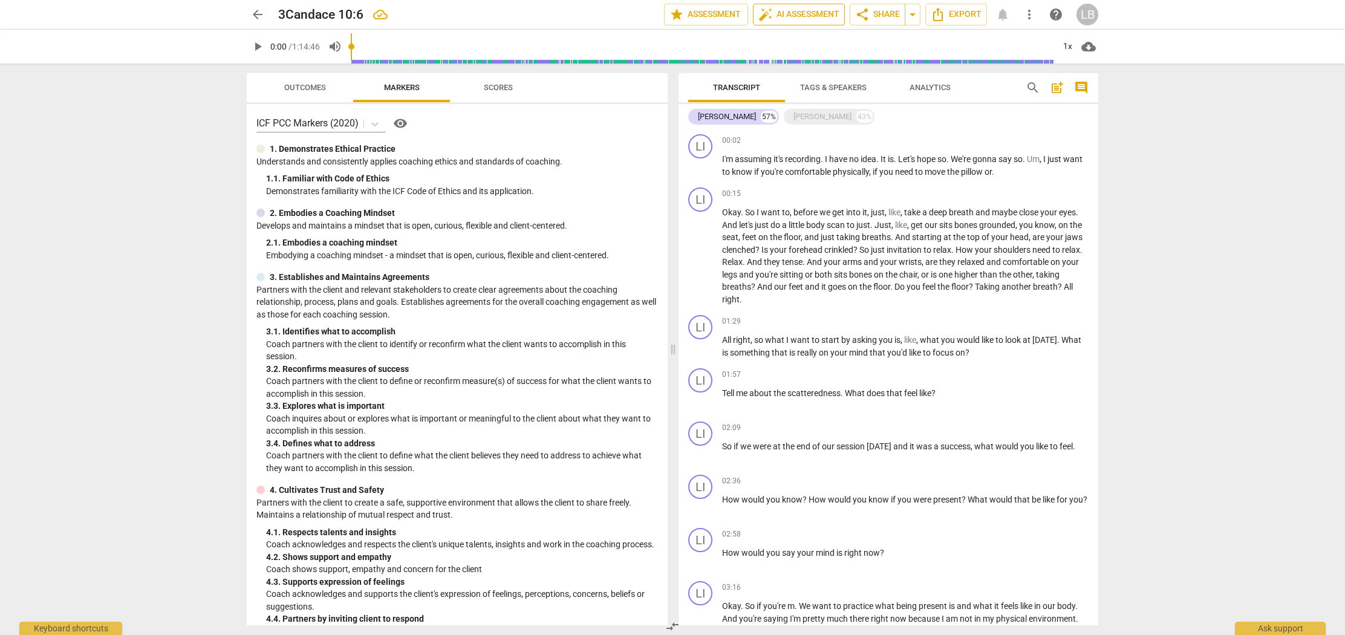
click at [803, 13] on span "auto_fix_high AI Assessment" at bounding box center [798, 14] width 81 height 15
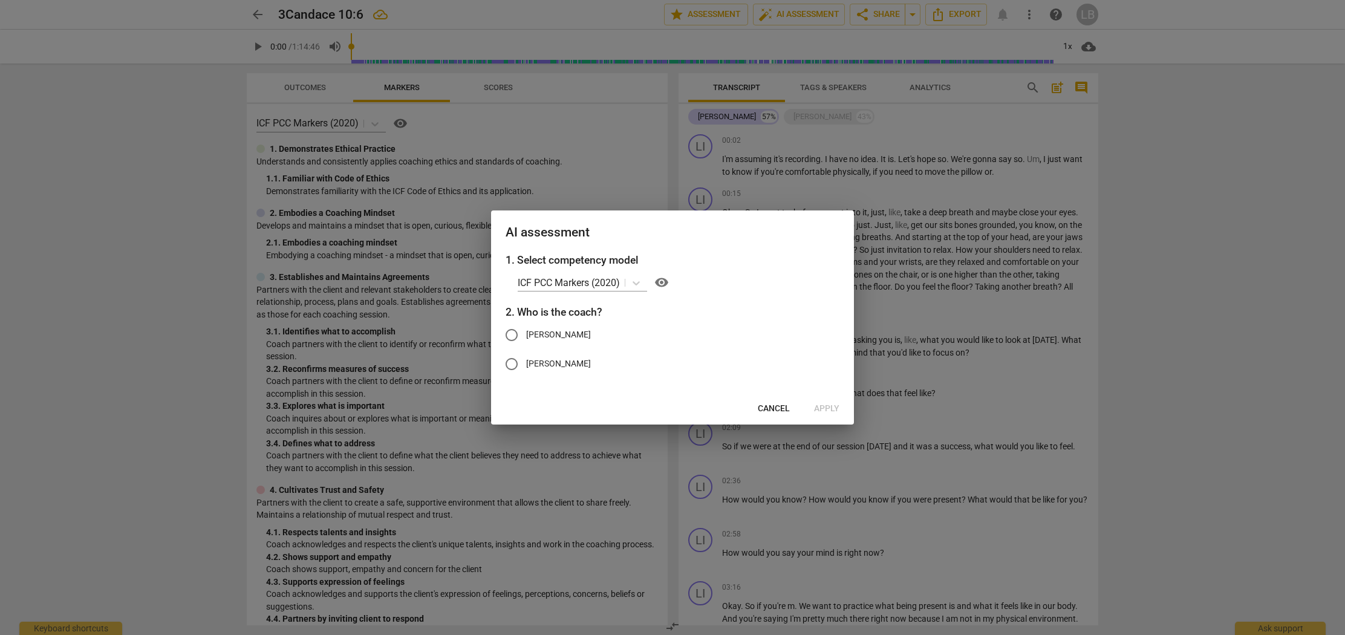
click at [519, 331] on input "[PERSON_NAME]" at bounding box center [511, 334] width 29 height 29
radio input "true"
click at [826, 408] on span "Apply" at bounding box center [826, 409] width 25 height 12
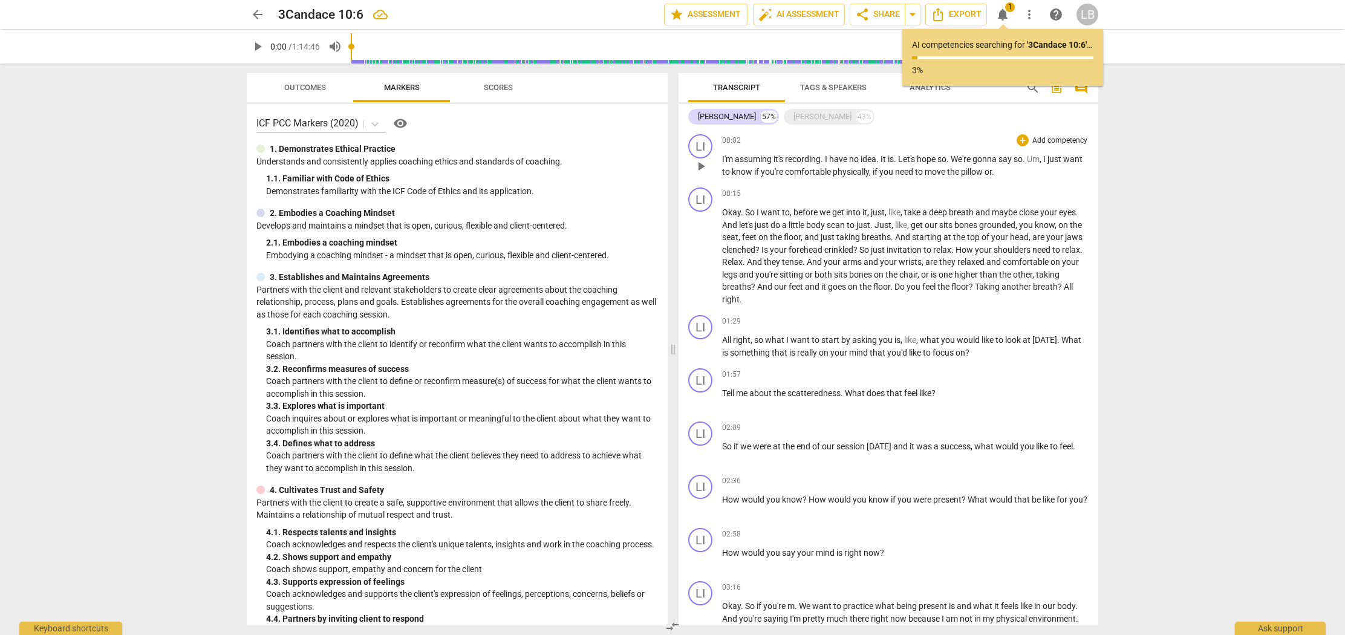
click at [748, 131] on div "LI play_arrow pause 00:02 + Add competency keyboard_arrow_right I'm assuming it…" at bounding box center [888, 155] width 420 height 53
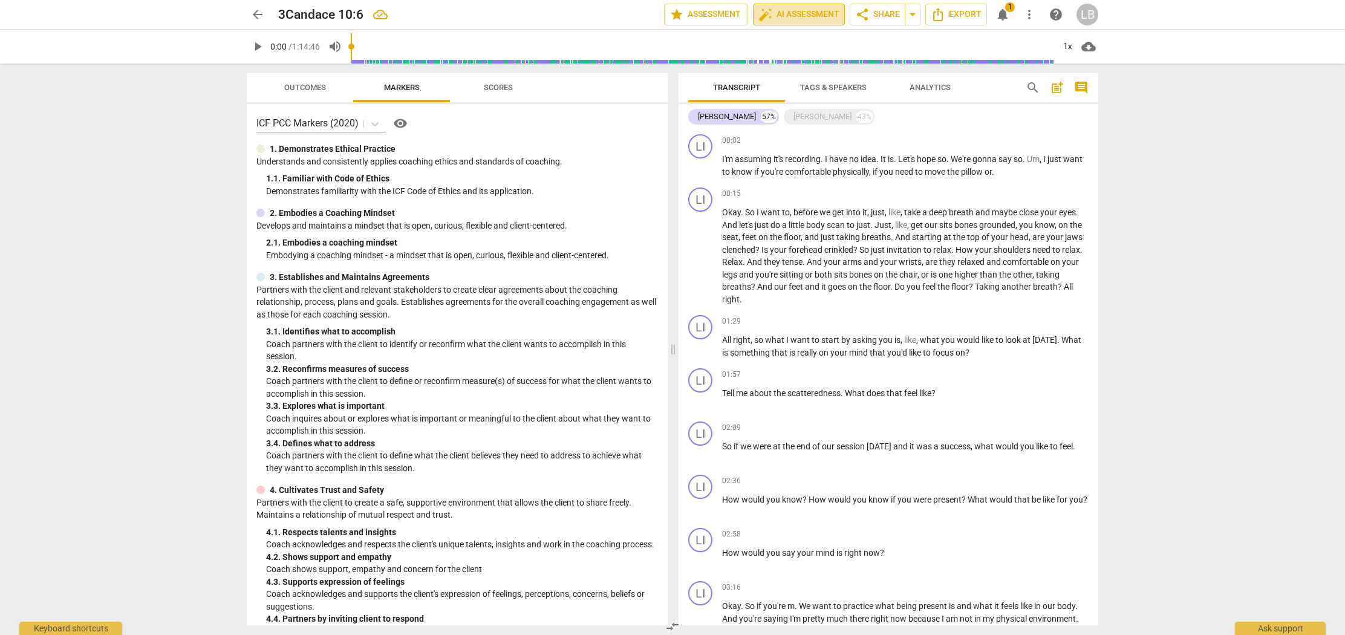
click at [781, 15] on span "auto_fix_high AI Assessment" at bounding box center [798, 14] width 81 height 15
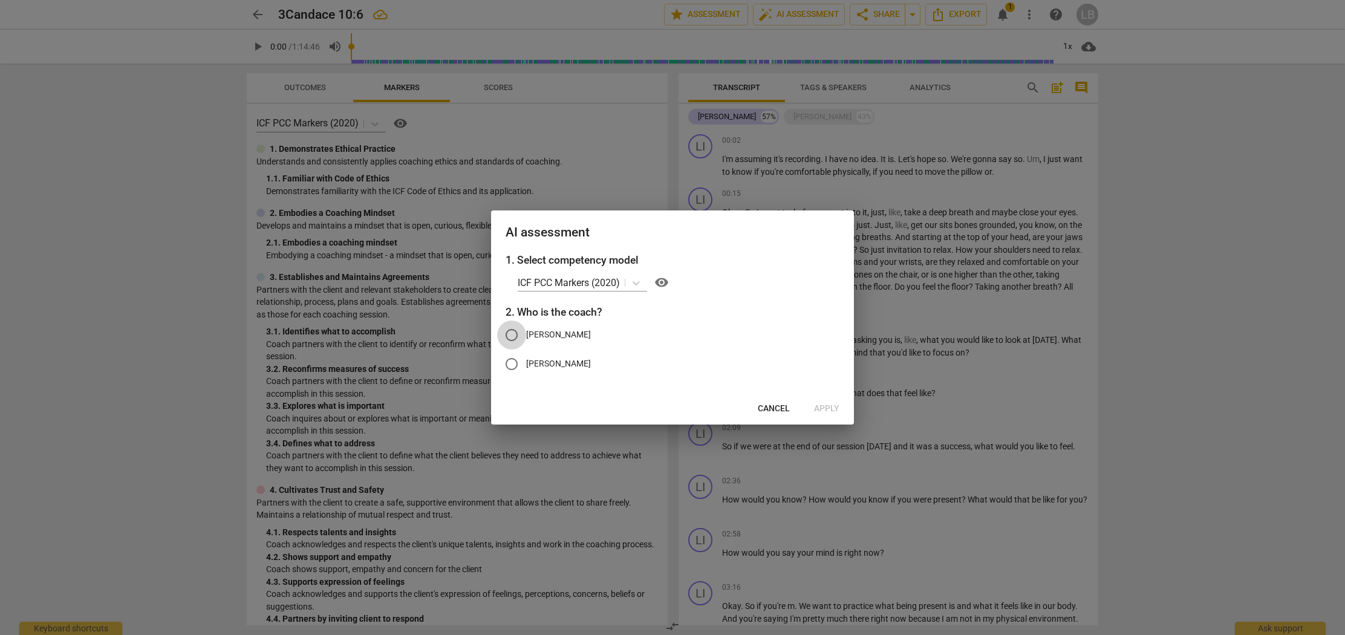
click at [513, 334] on input "[PERSON_NAME]" at bounding box center [511, 334] width 29 height 29
radio input "true"
click at [825, 403] on span "Apply" at bounding box center [826, 409] width 25 height 12
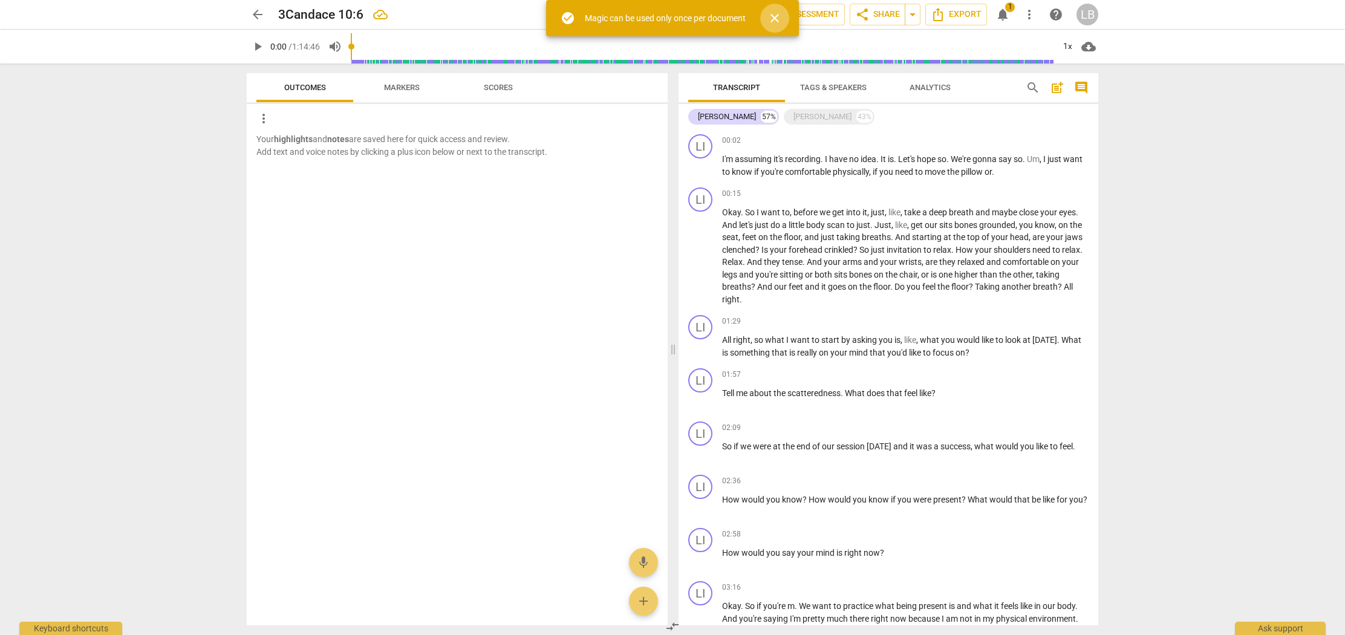
click at [778, 17] on span "close" at bounding box center [774, 18] width 15 height 15
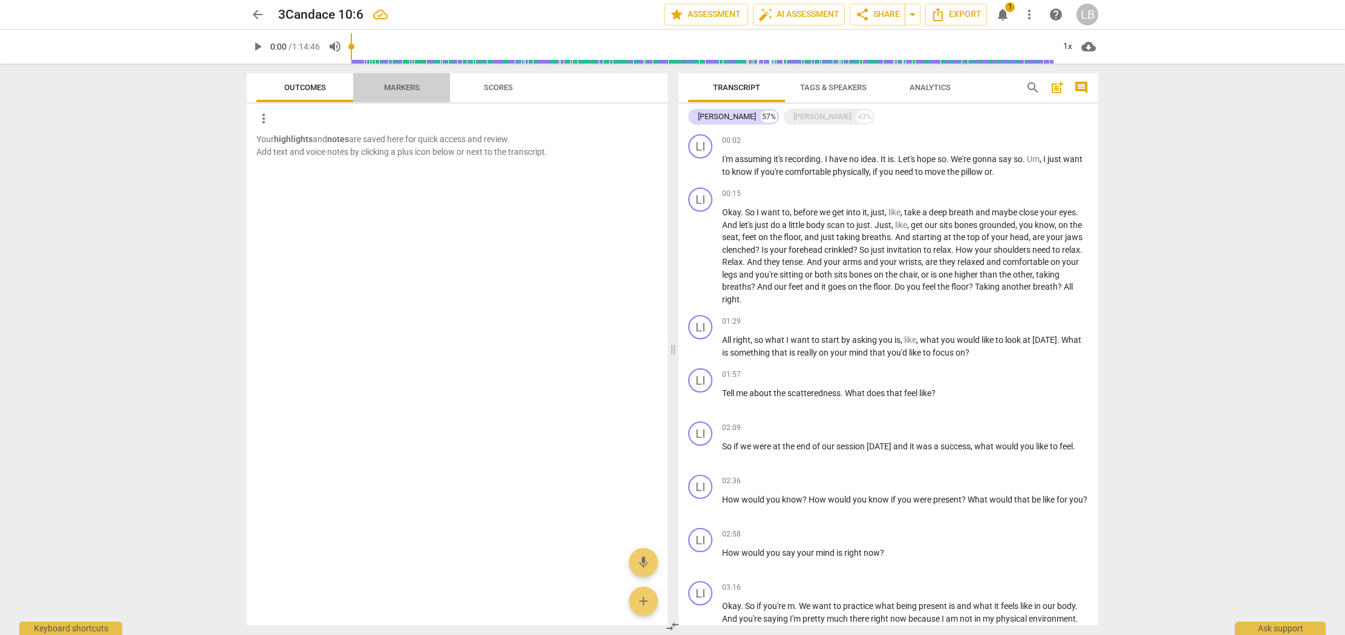
click at [407, 85] on span "Markers" at bounding box center [402, 87] width 36 height 9
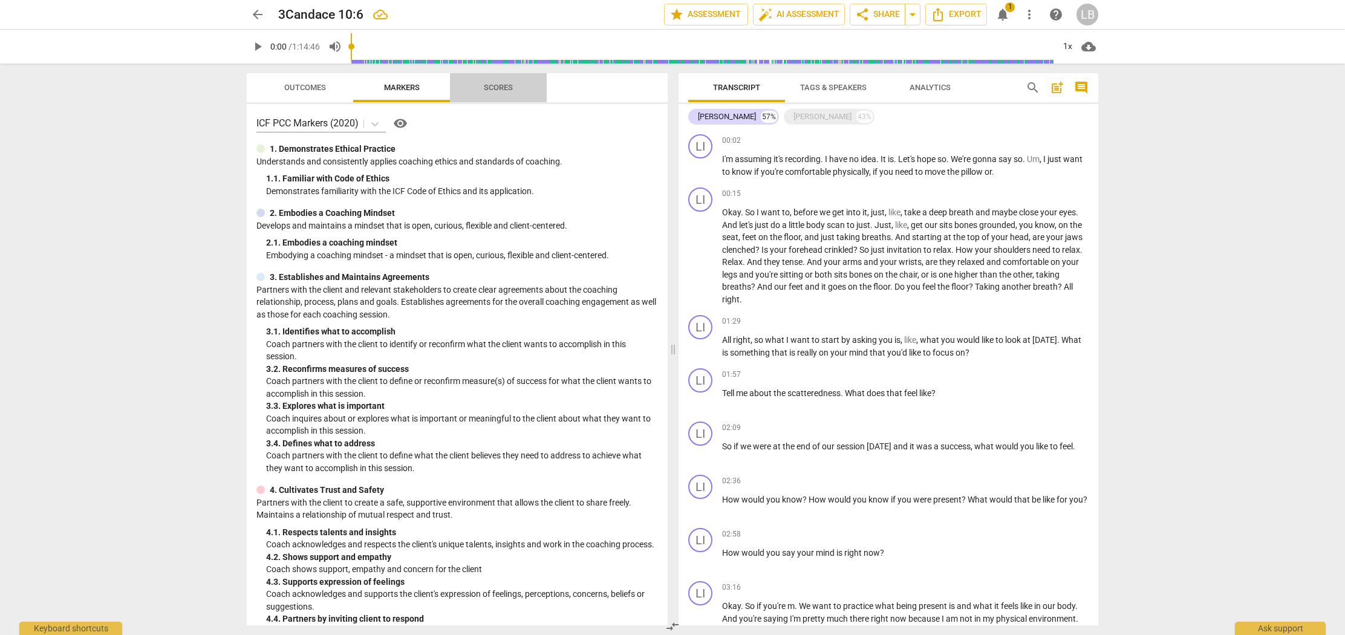
click at [486, 85] on span "Scores" at bounding box center [498, 87] width 29 height 9
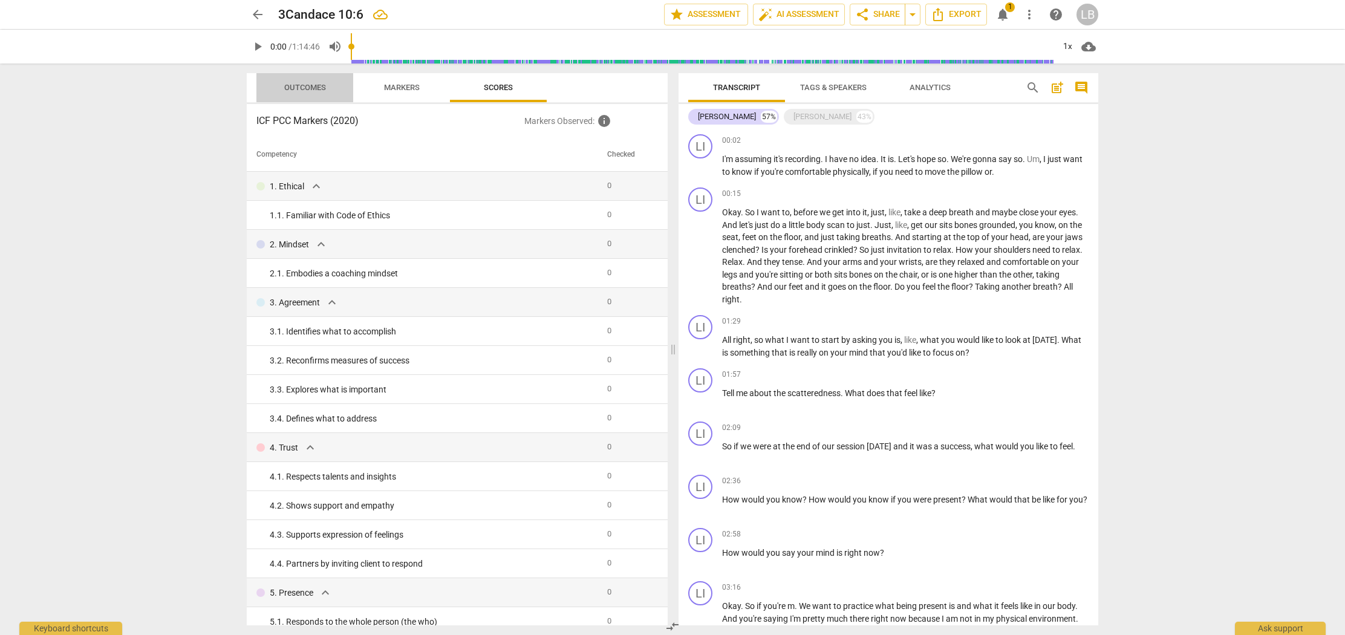
click at [351, 83] on span "Outcomes" at bounding box center [304, 88] width 97 height 16
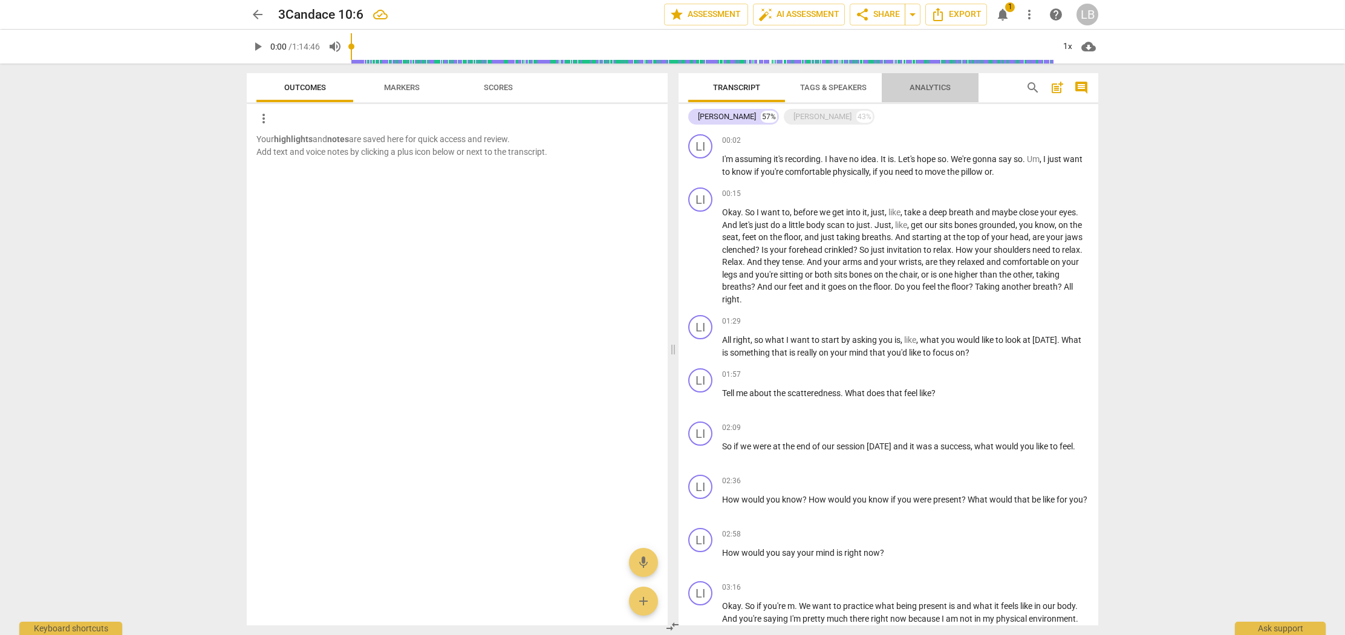
click at [946, 88] on span "Analytics" at bounding box center [929, 87] width 41 height 9
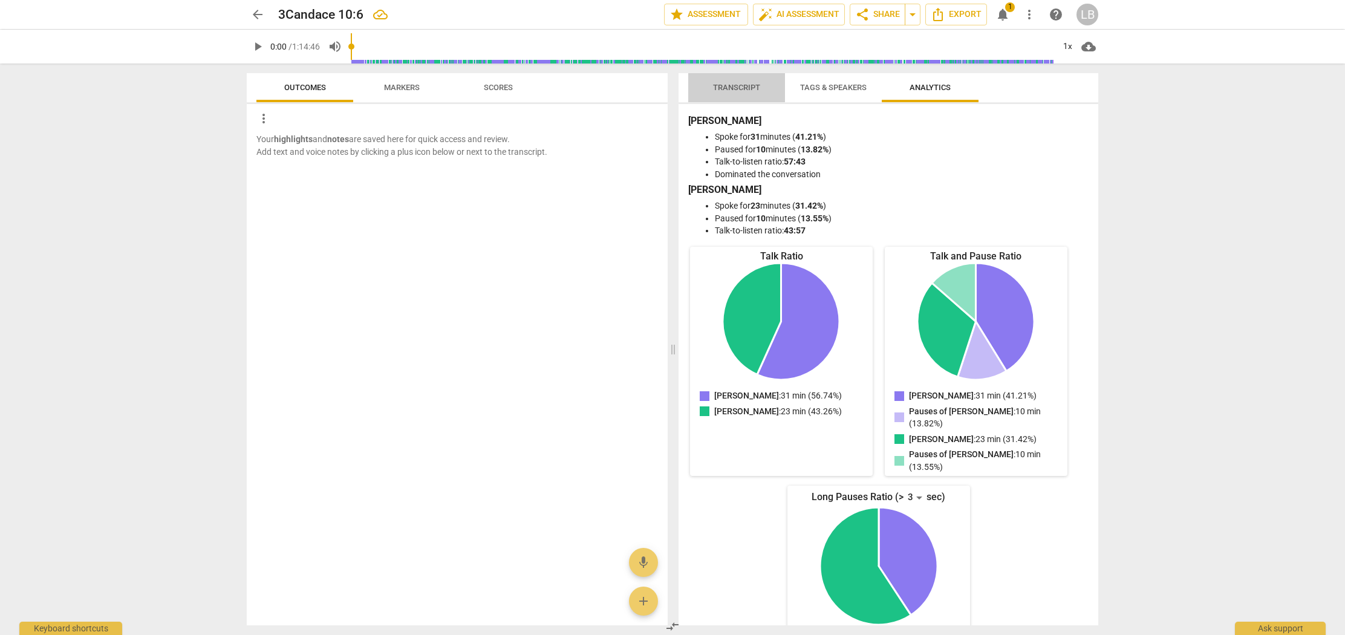
click at [745, 86] on span "Transcript" at bounding box center [736, 87] width 47 height 9
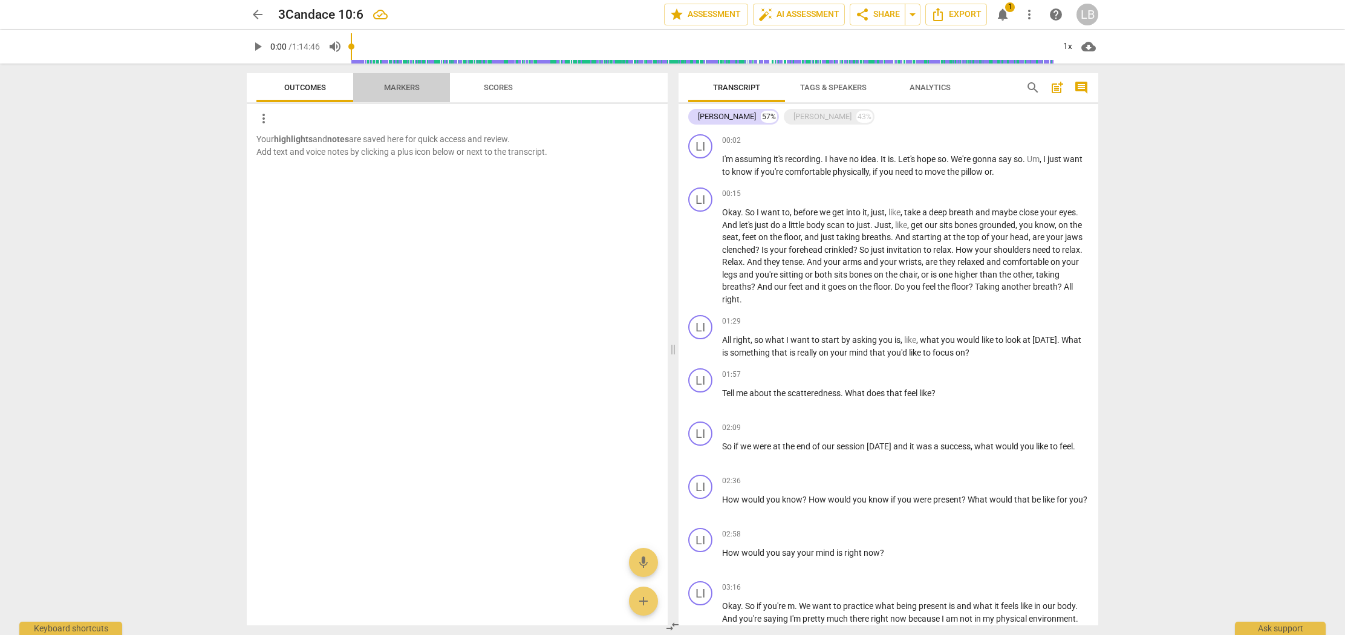
click at [393, 93] on span "Markers" at bounding box center [401, 88] width 65 height 16
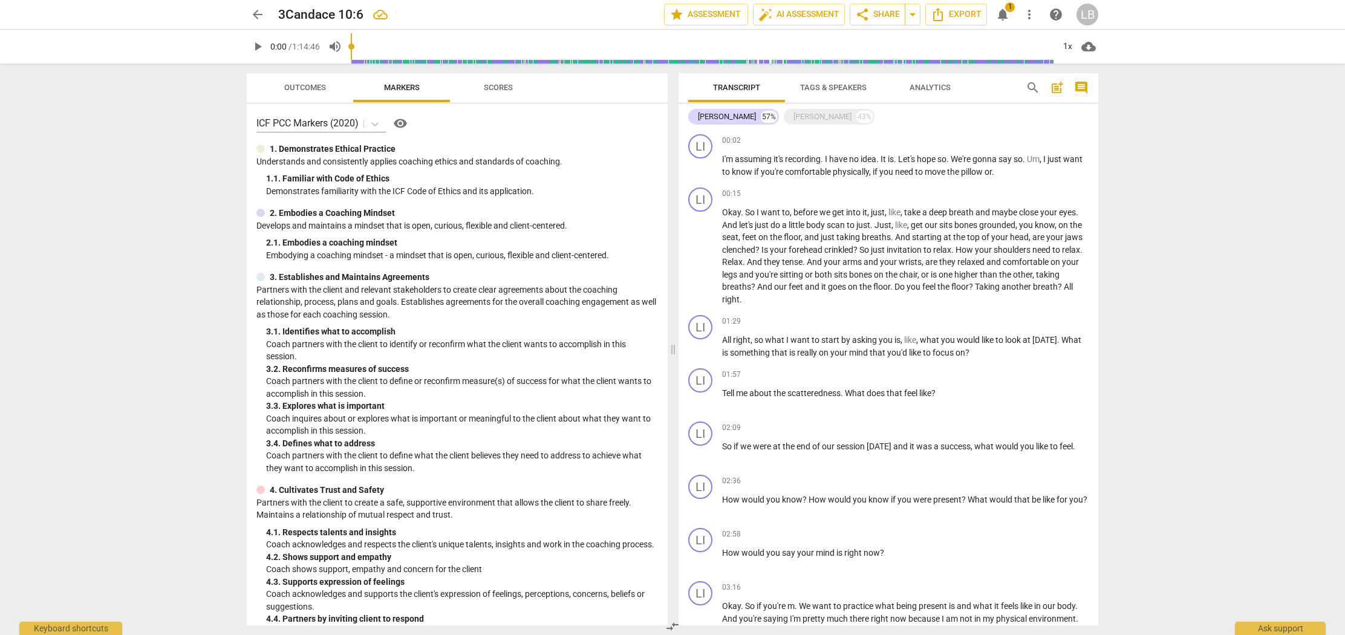
click at [291, 88] on span "Outcomes" at bounding box center [305, 87] width 42 height 9
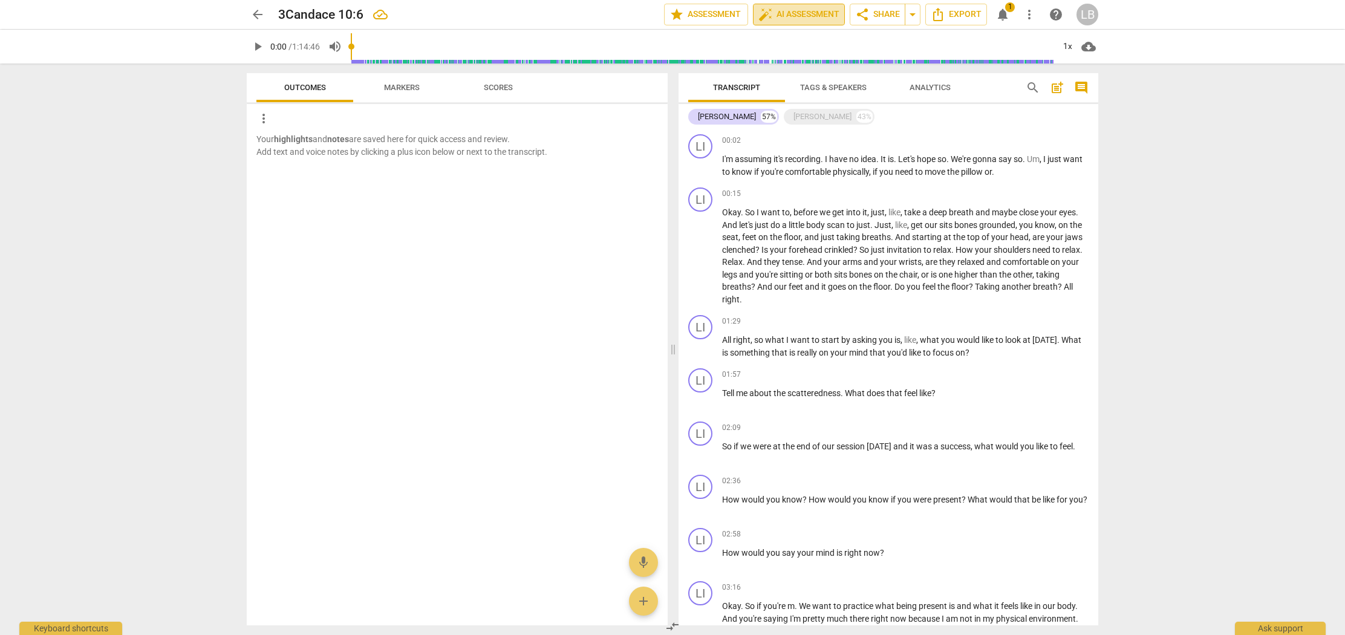
click at [799, 9] on span "auto_fix_high AI Assessment" at bounding box center [798, 14] width 81 height 15
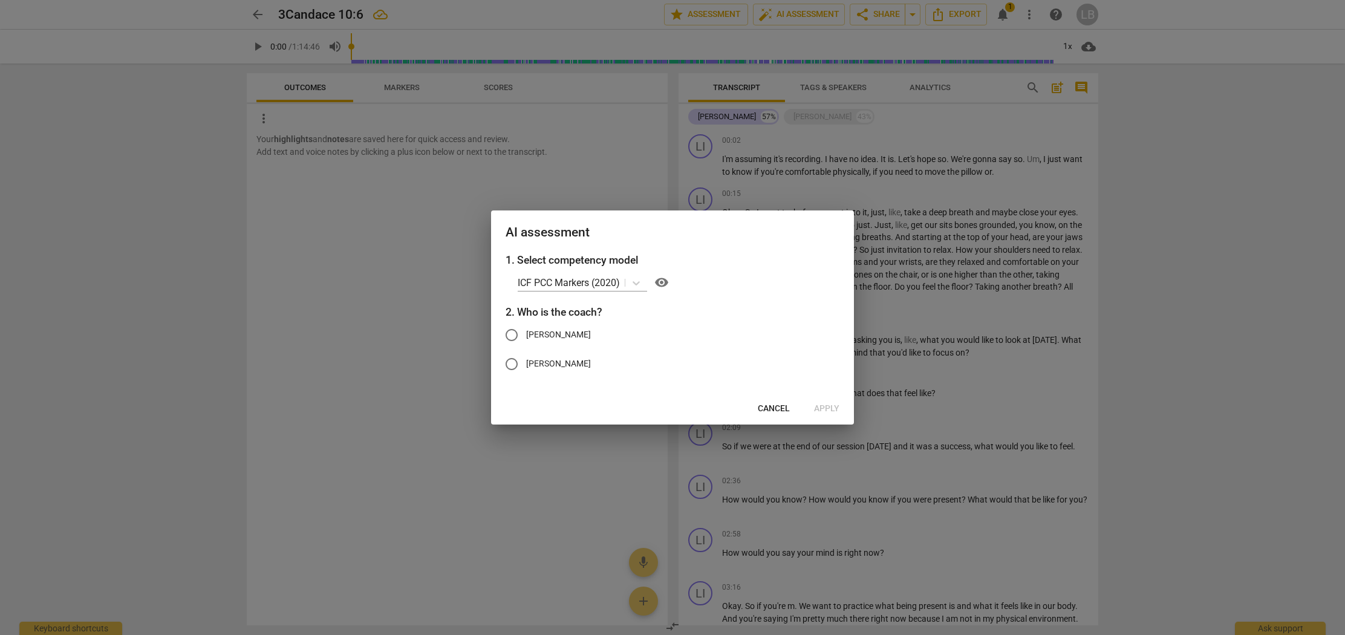
click at [515, 334] on input "[PERSON_NAME]" at bounding box center [511, 334] width 29 height 29
radio input "true"
click at [820, 409] on span "Apply" at bounding box center [826, 409] width 25 height 12
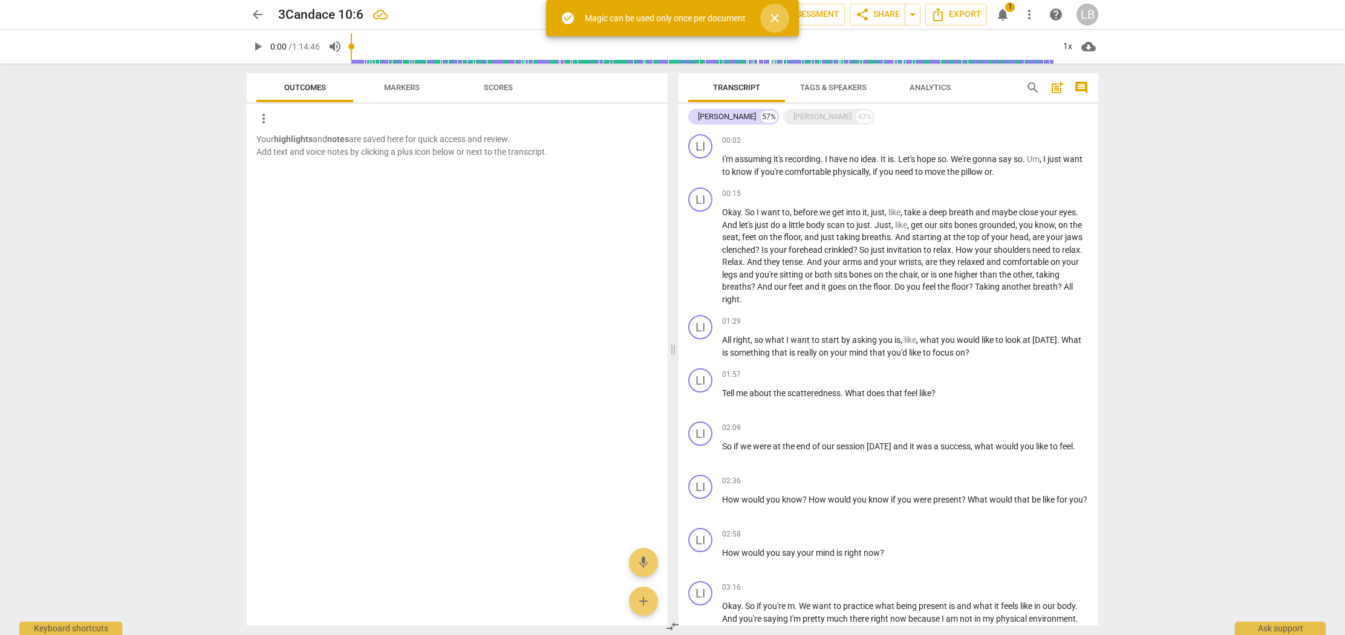
click at [778, 14] on span "close" at bounding box center [774, 18] width 15 height 15
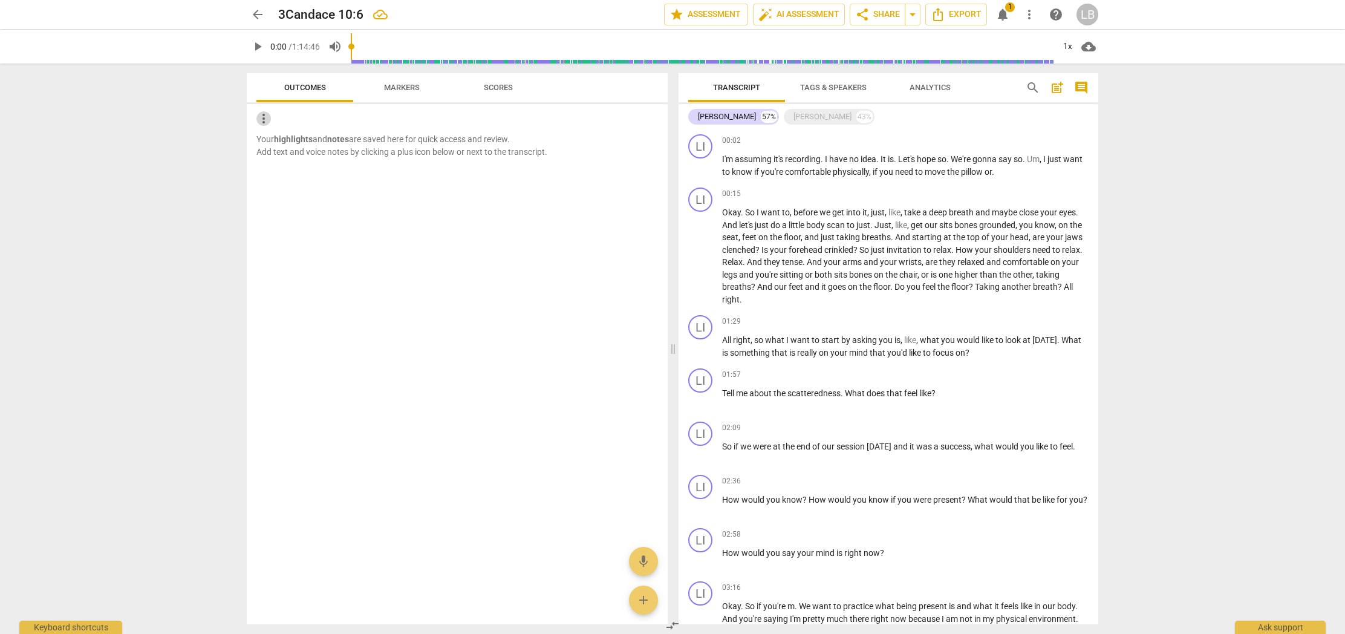
click at [270, 117] on span "more_vert" at bounding box center [263, 118] width 15 height 15
click at [337, 122] on div at bounding box center [672, 317] width 1345 height 634
click at [433, 175] on div at bounding box center [457, 168] width 421 height 21
click at [793, 121] on div "Candace" at bounding box center [822, 117] width 58 height 12
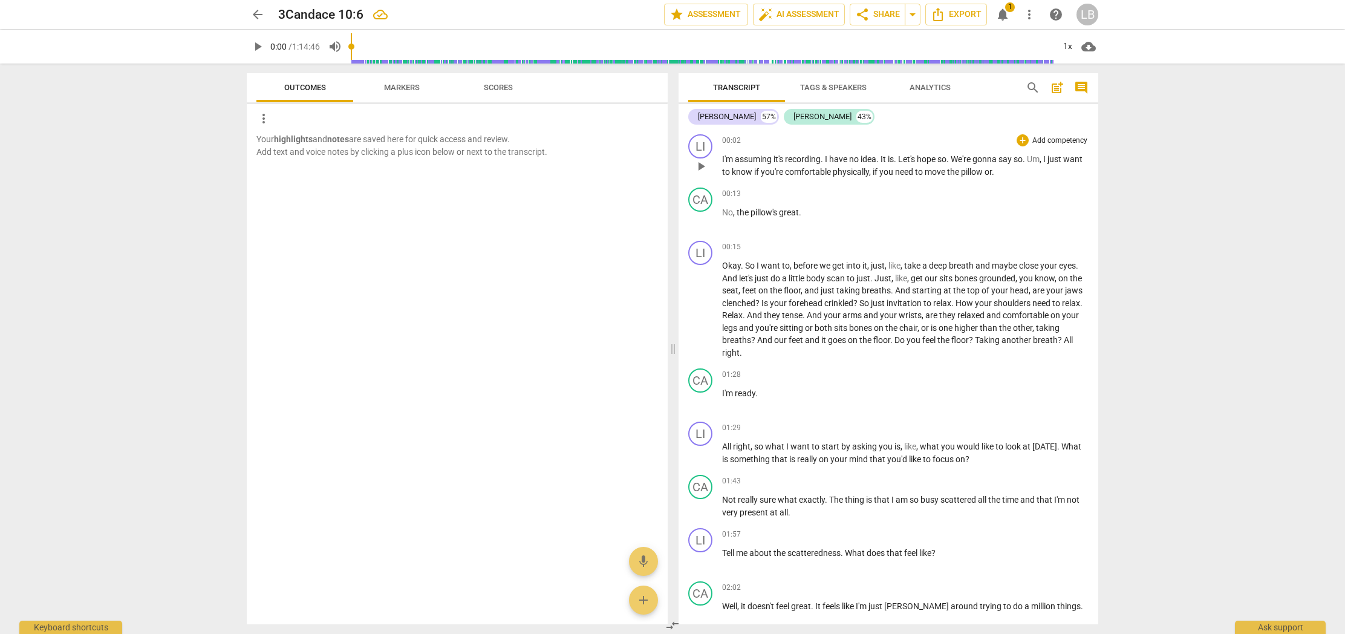
click at [1069, 139] on p "Add competency" at bounding box center [1059, 140] width 57 height 11
click at [970, 132] on div at bounding box center [672, 317] width 1345 height 634
click at [511, 148] on p "Your highlights and notes are saved here for quick access and review. Add text …" at bounding box center [456, 145] width 401 height 25
click at [489, 88] on span "Scores" at bounding box center [498, 87] width 29 height 9
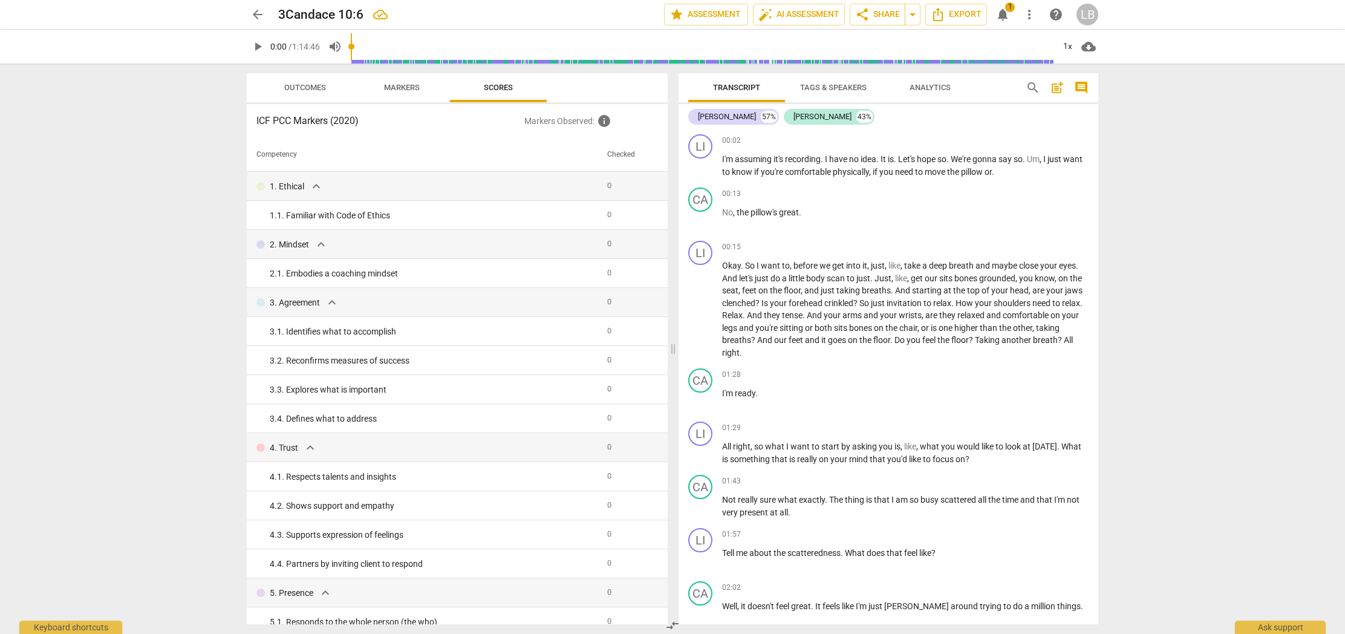
click at [404, 88] on span "Markers" at bounding box center [402, 87] width 36 height 9
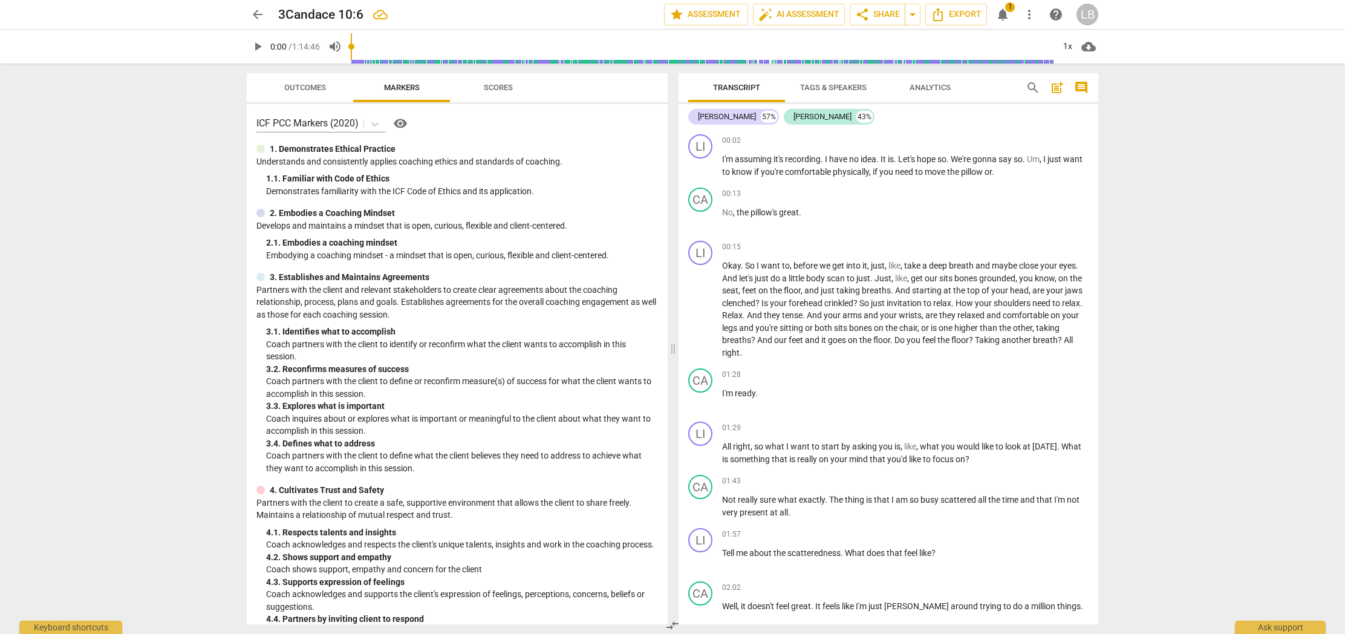
click at [305, 95] on span "Outcomes" at bounding box center [305, 88] width 71 height 16
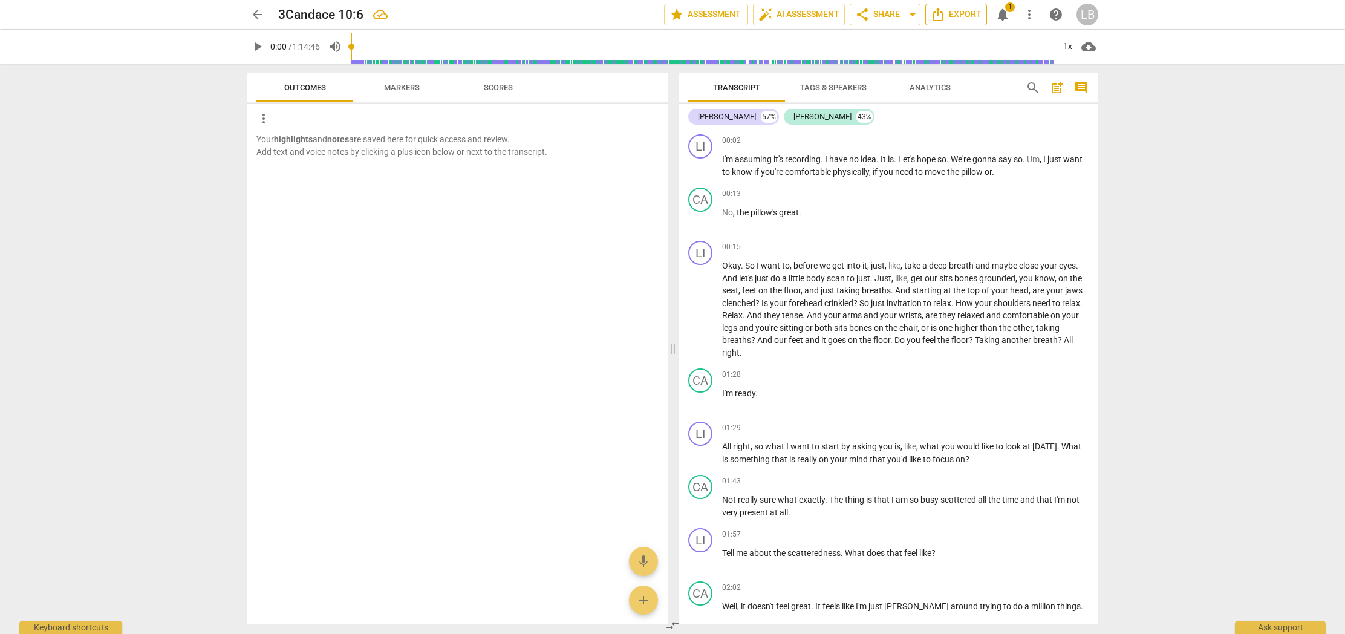
click at [980, 13] on span "Export" at bounding box center [955, 14] width 51 height 15
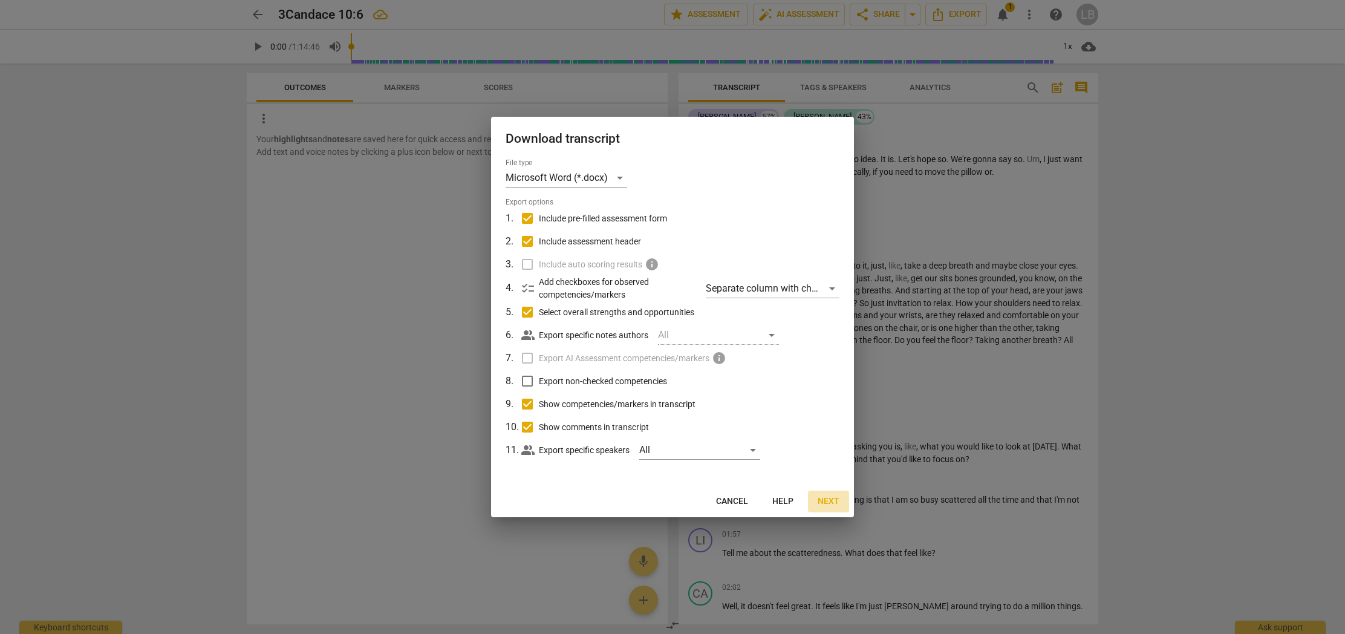
click at [825, 501] on span "Next" at bounding box center [828, 501] width 22 height 12
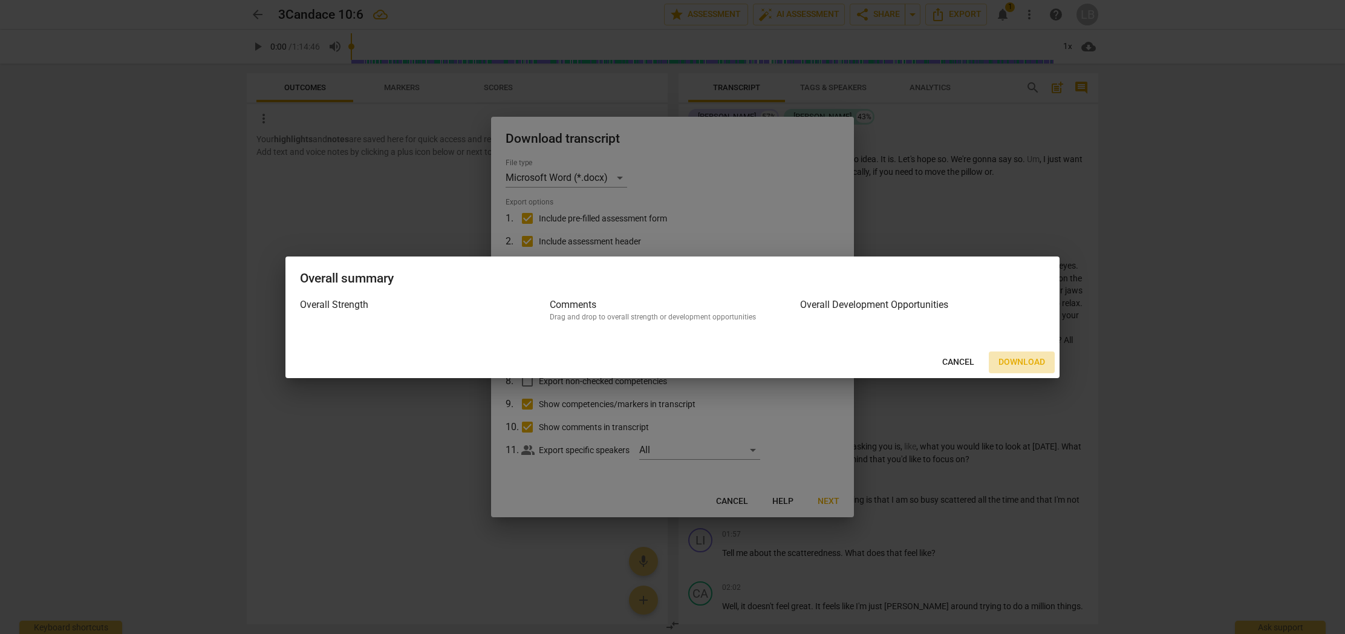
click at [1019, 363] on span "Download" at bounding box center [1021, 362] width 47 height 12
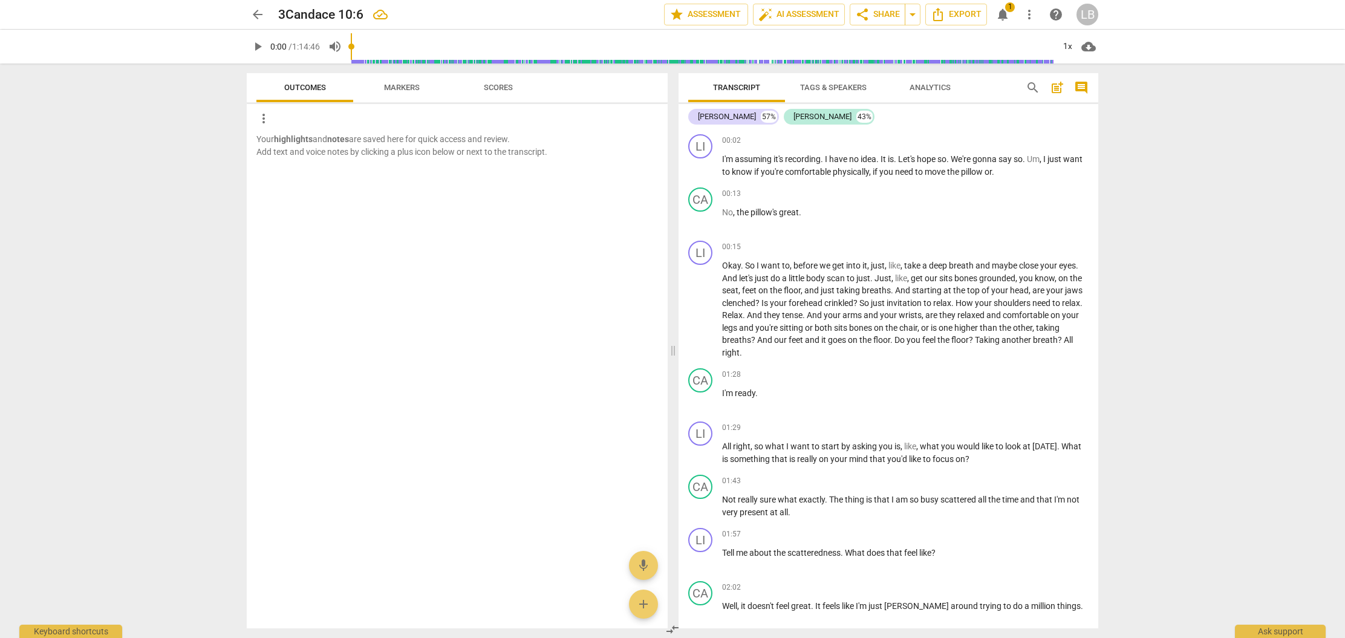
click at [384, 180] on div at bounding box center [457, 198] width 421 height 39
click at [380, 16] on icon at bounding box center [380, 14] width 17 height 17
click at [388, 138] on p "Your highlights and notes are saved here for quick access and review. Add text …" at bounding box center [456, 145] width 401 height 25
click at [733, 9] on span "star Assessment" at bounding box center [705, 14] width 73 height 15
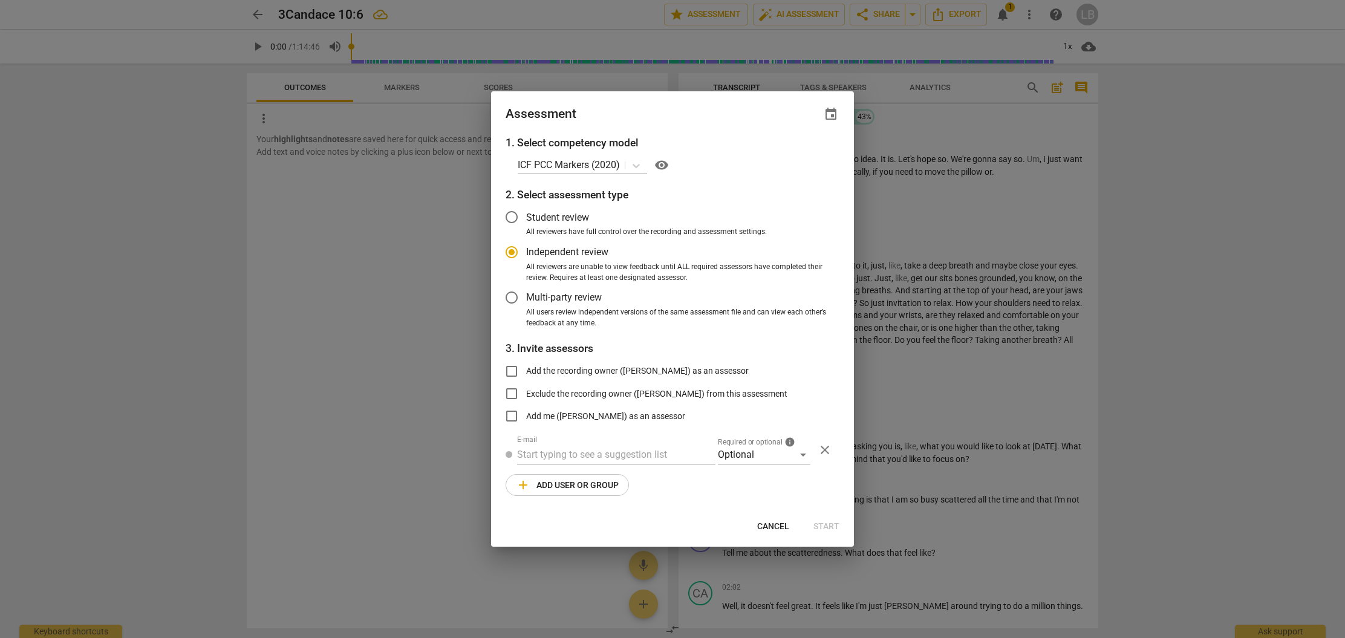
drag, startPoint x: 780, startPoint y: 523, endPoint x: 773, endPoint y: 508, distance: 16.0
click at [782, 522] on span "Cancel" at bounding box center [773, 527] width 32 height 12
radio input "false"
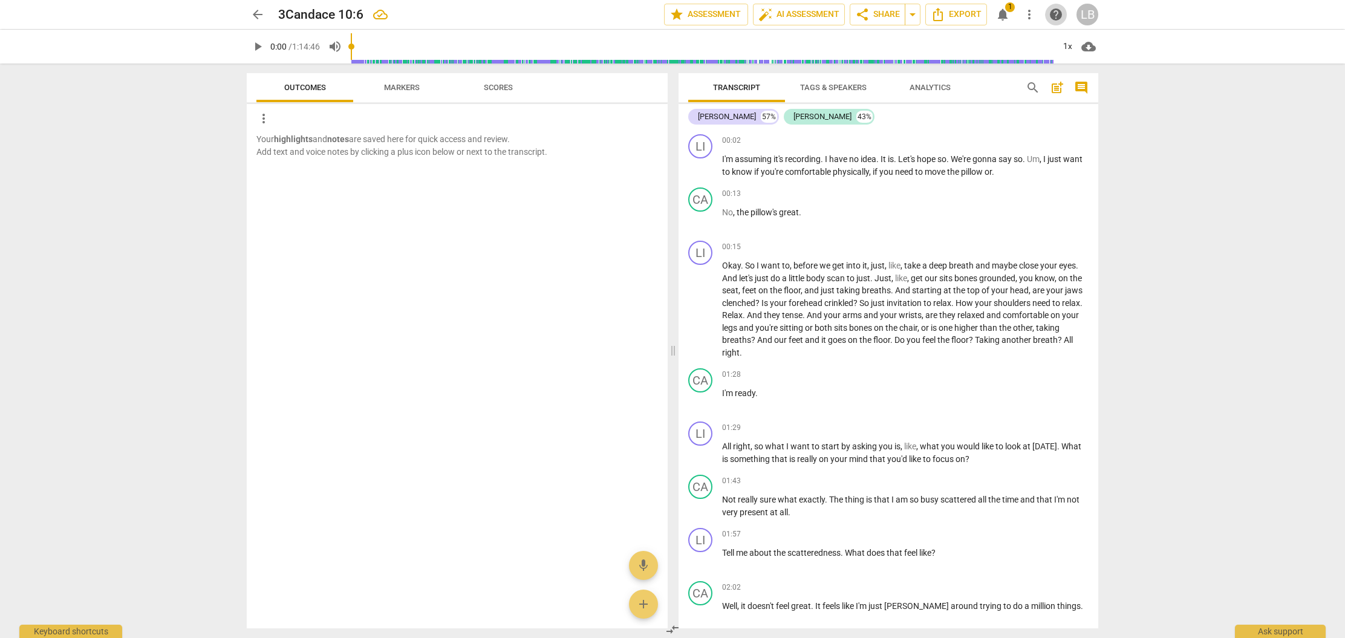
click at [1056, 16] on span "help" at bounding box center [1055, 14] width 15 height 15
click at [342, 164] on div at bounding box center [457, 168] width 421 height 21
